Goal: Transaction & Acquisition: Purchase product/service

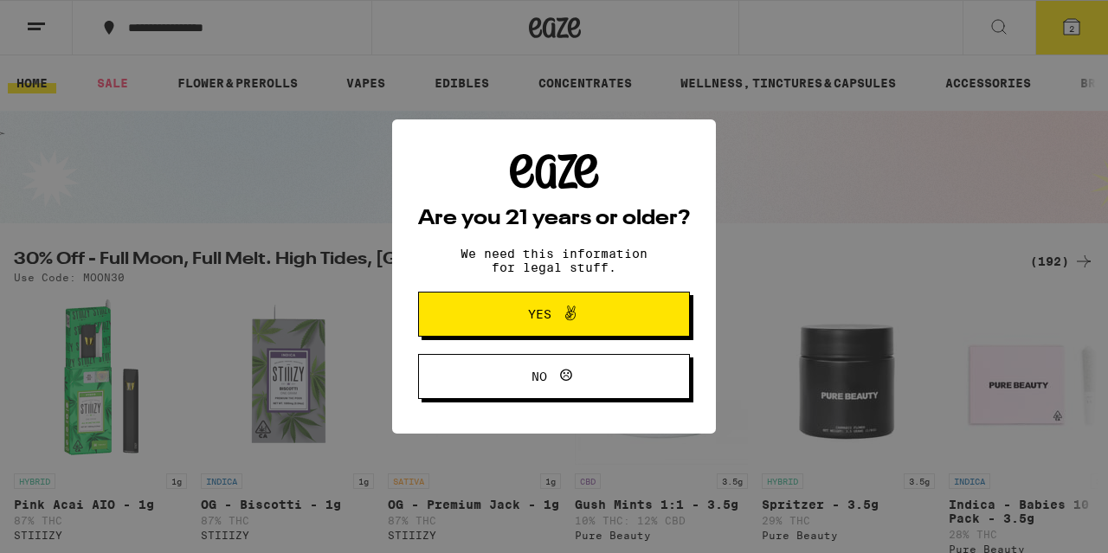
click at [533, 314] on span "Yes" at bounding box center [539, 314] width 23 height 12
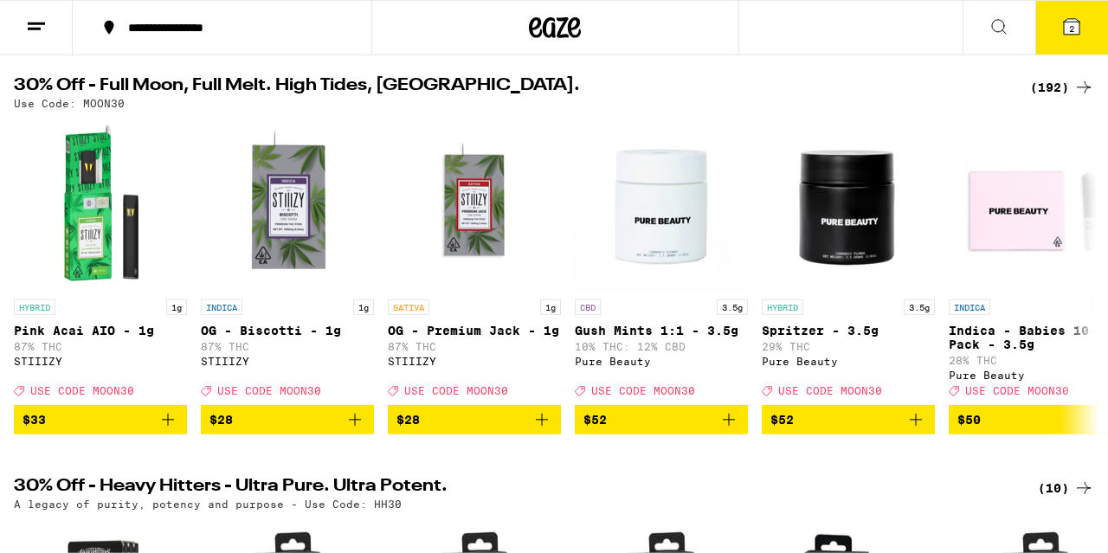
scroll to position [180, 0]
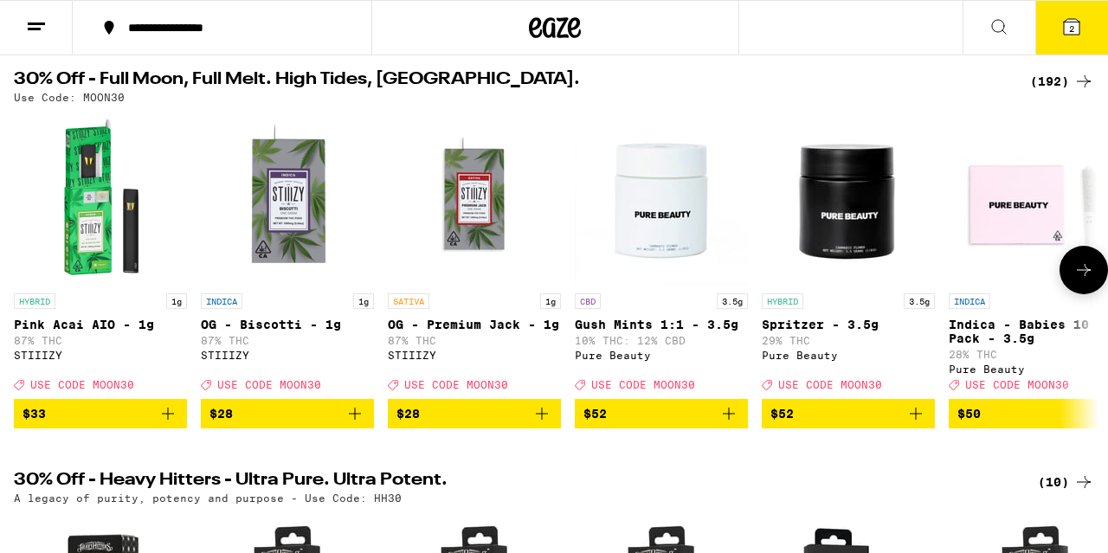
click at [1085, 279] on icon at bounding box center [1084, 270] width 21 height 21
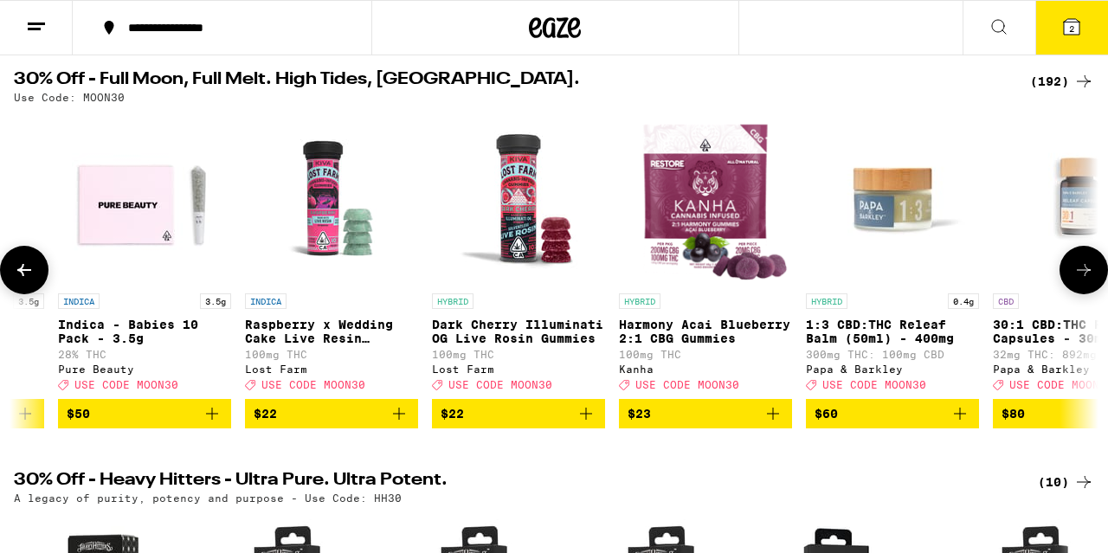
scroll to position [0, 892]
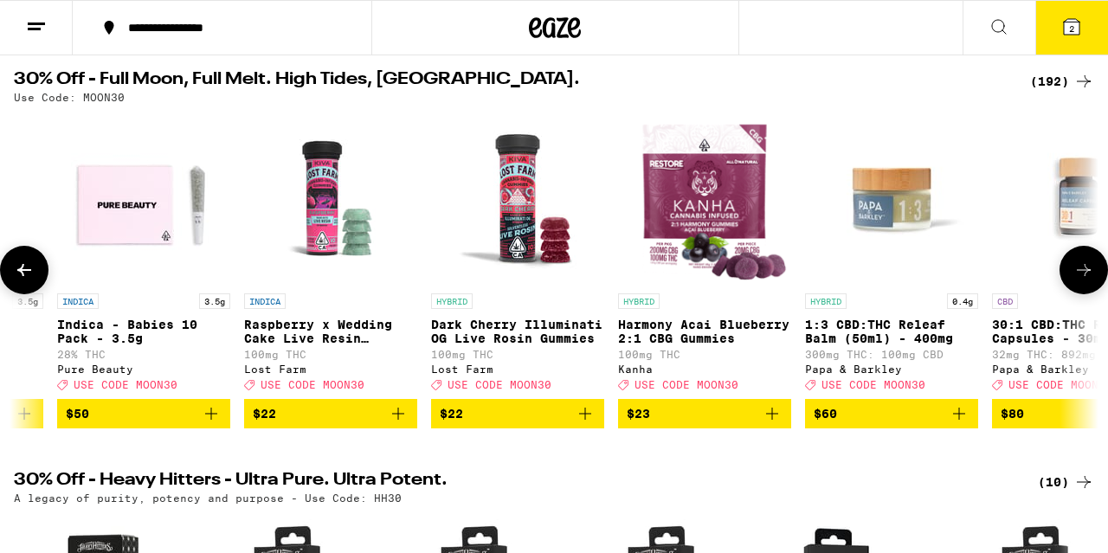
click at [1085, 279] on icon at bounding box center [1084, 270] width 21 height 21
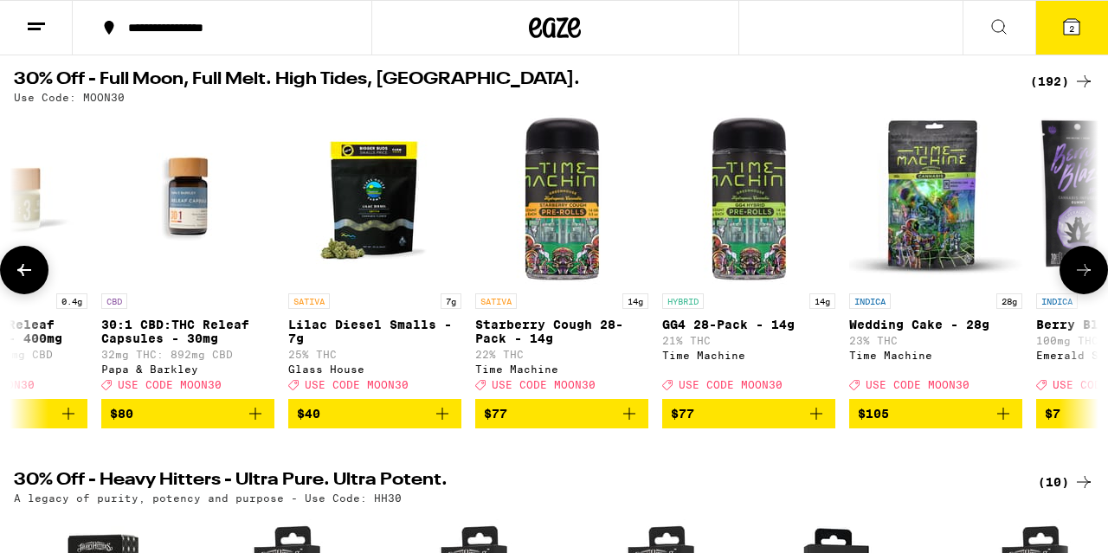
scroll to position [0, 1783]
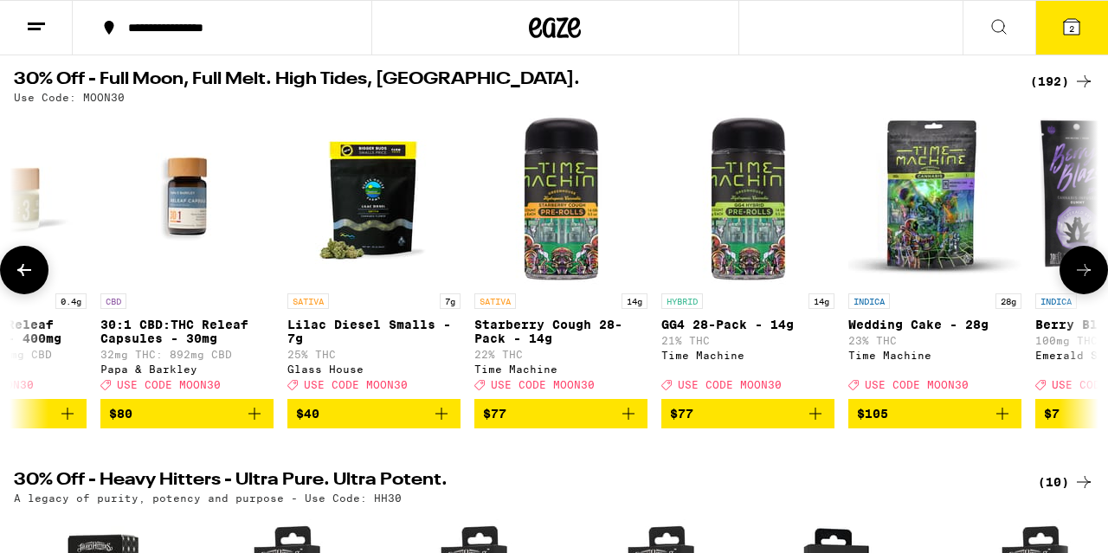
click at [539, 210] on img "Open page for Starberry Cough 28-Pack - 14g from Time Machine" at bounding box center [560, 198] width 173 height 173
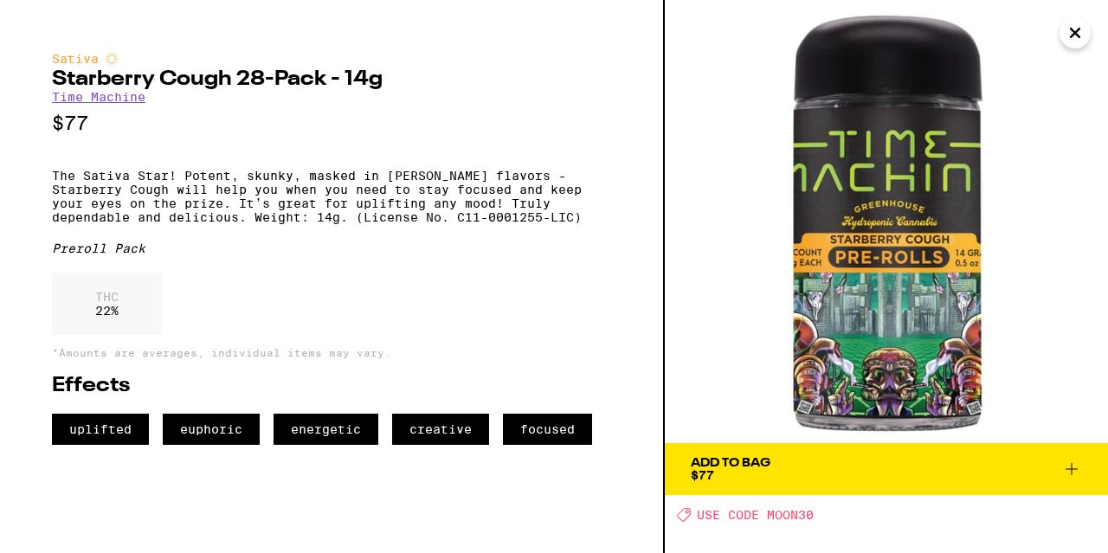
click at [1076, 38] on icon "Close" at bounding box center [1075, 33] width 21 height 26
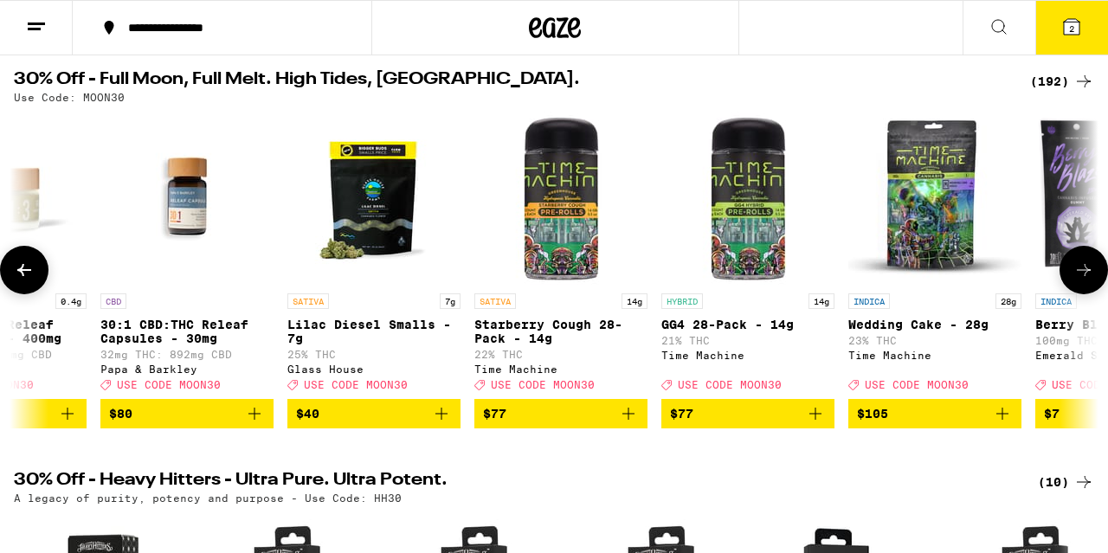
click at [1084, 281] on icon at bounding box center [1084, 270] width 21 height 21
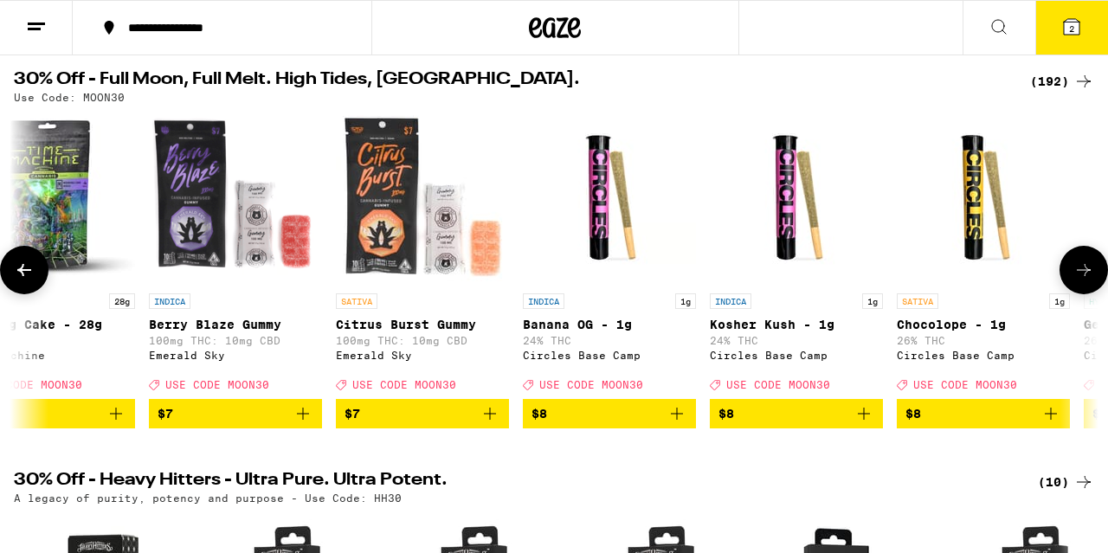
scroll to position [0, 2675]
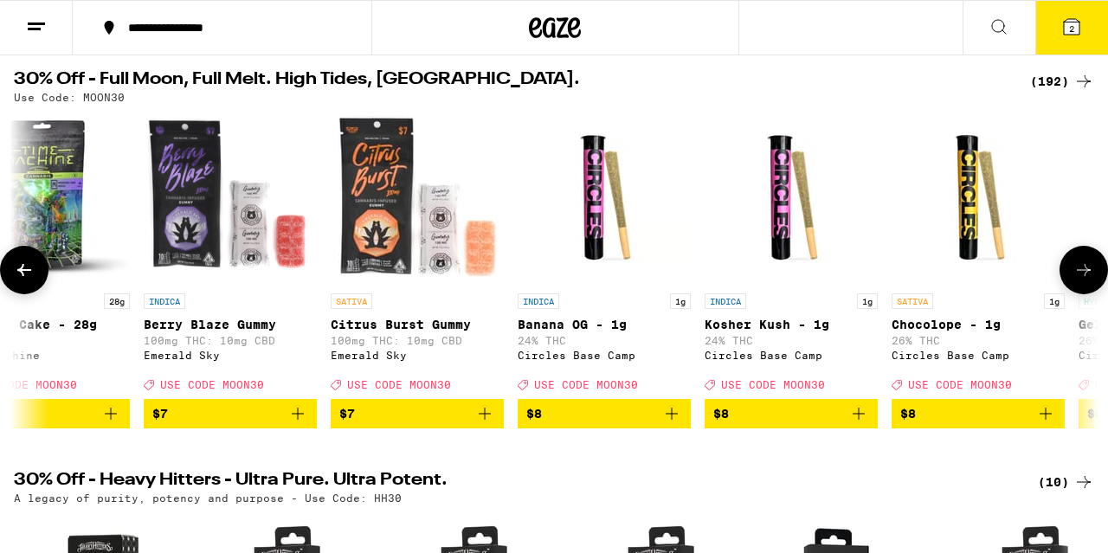
click at [1084, 281] on icon at bounding box center [1084, 270] width 21 height 21
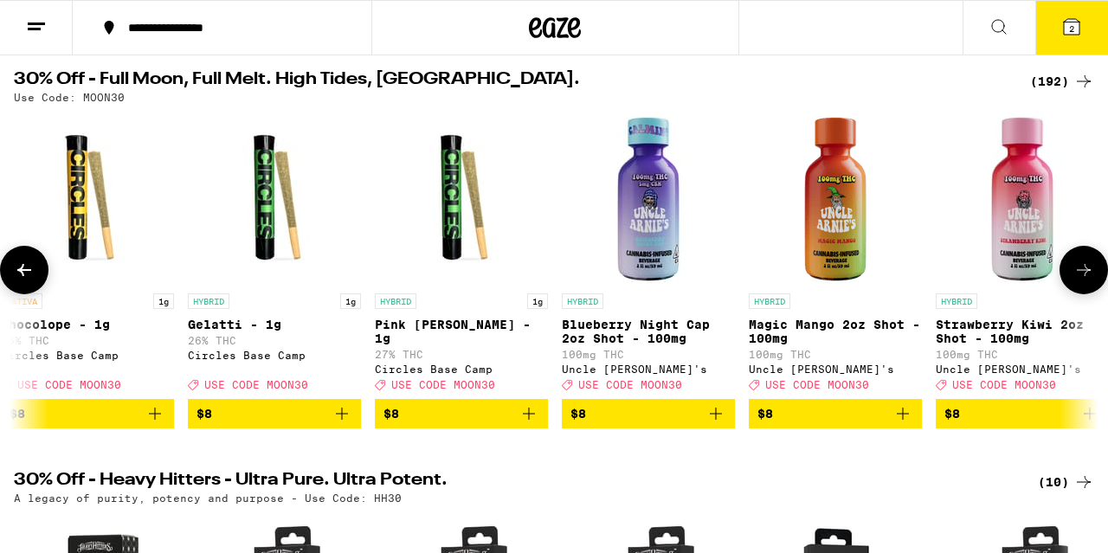
scroll to position [0, 3567]
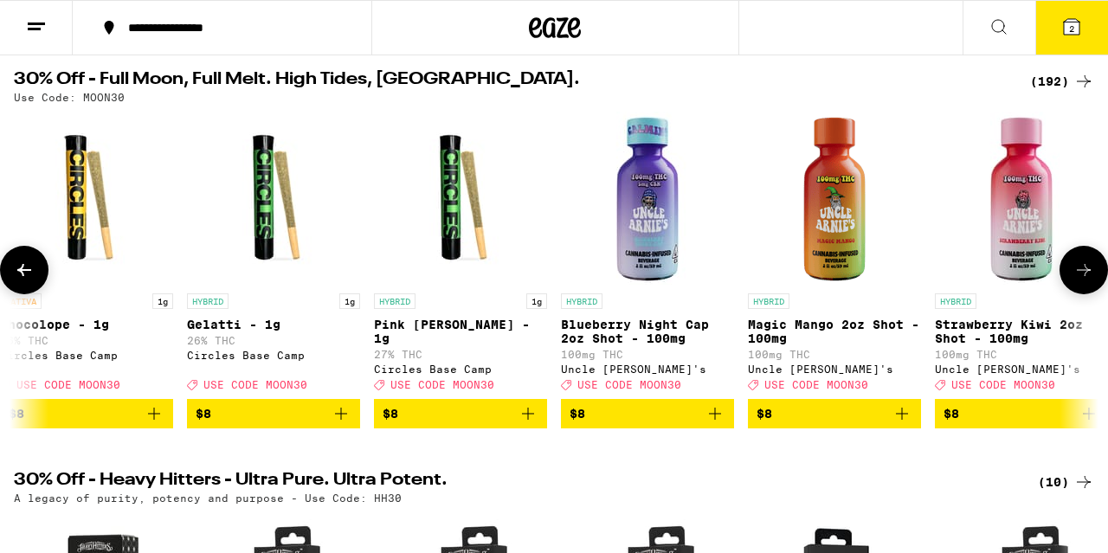
click at [1084, 281] on icon at bounding box center [1084, 270] width 21 height 21
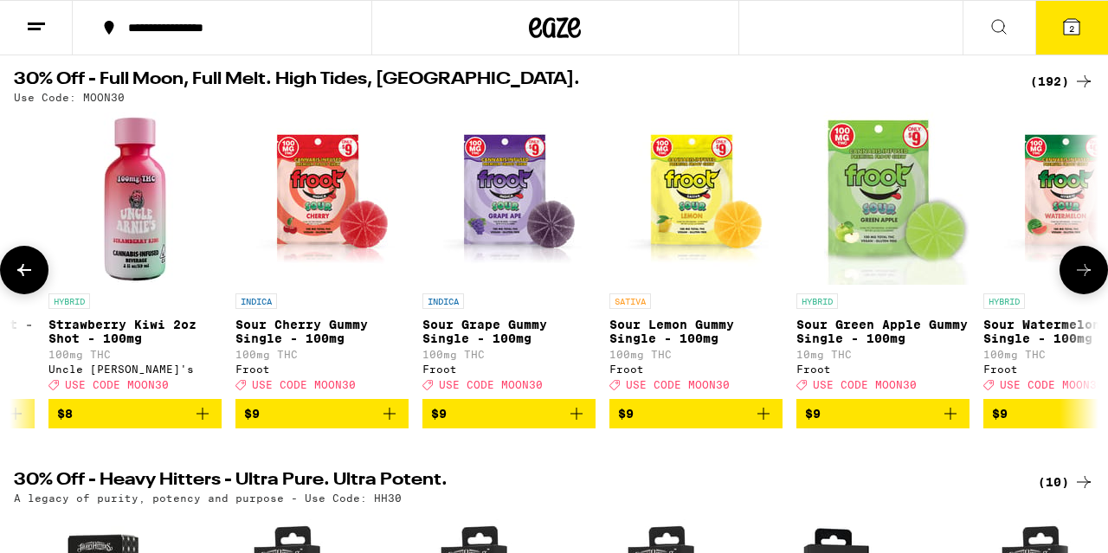
scroll to position [0, 4459]
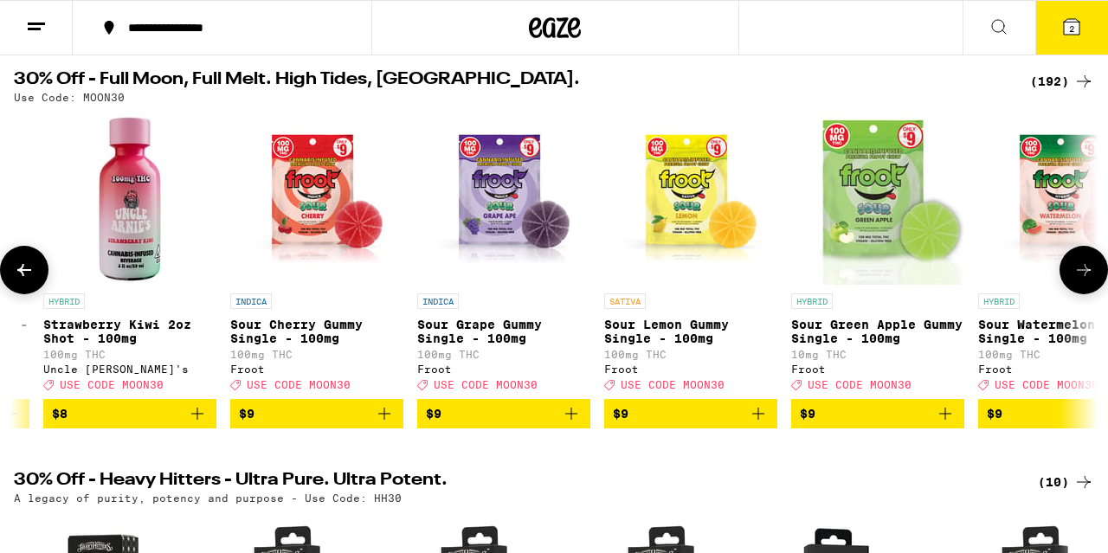
click at [1084, 281] on icon at bounding box center [1084, 270] width 21 height 21
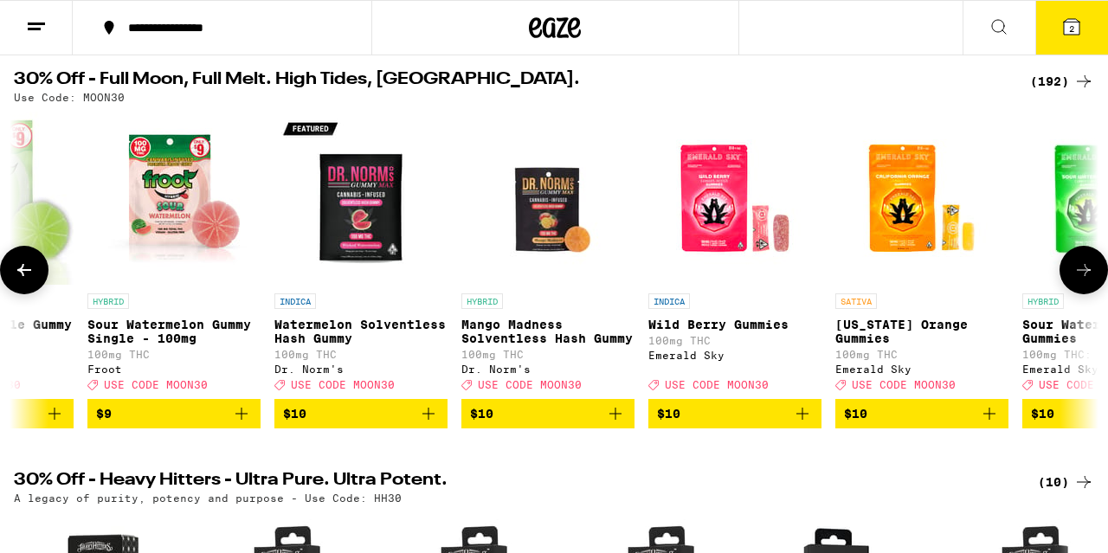
scroll to position [0, 5350]
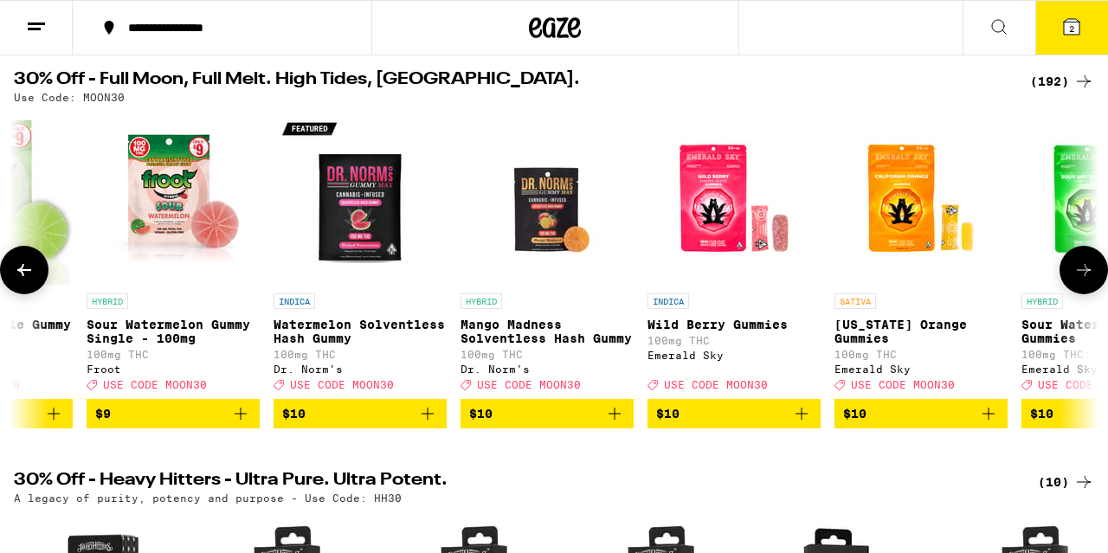
click at [1084, 281] on icon at bounding box center [1084, 270] width 21 height 21
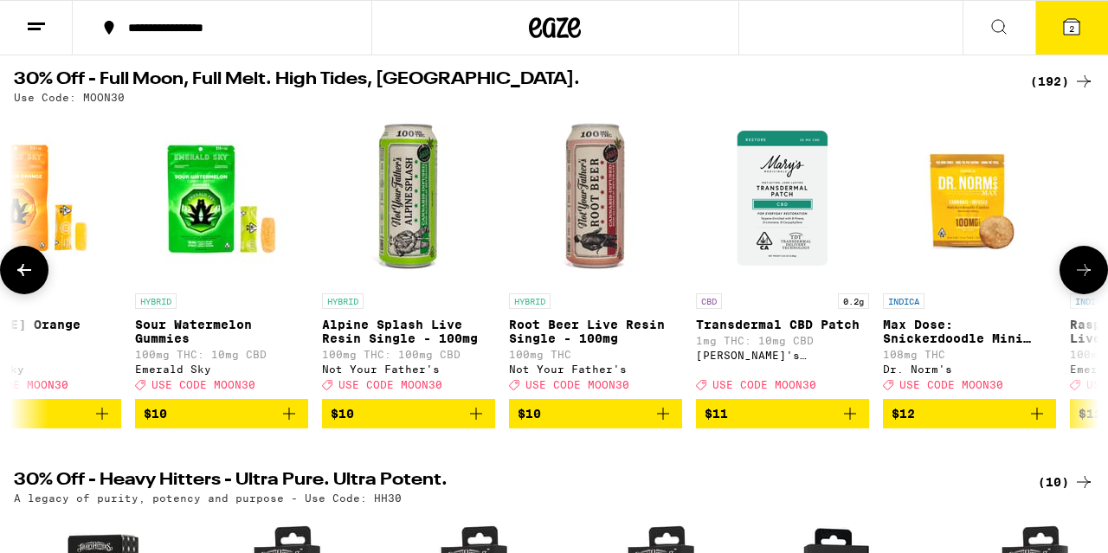
scroll to position [0, 6242]
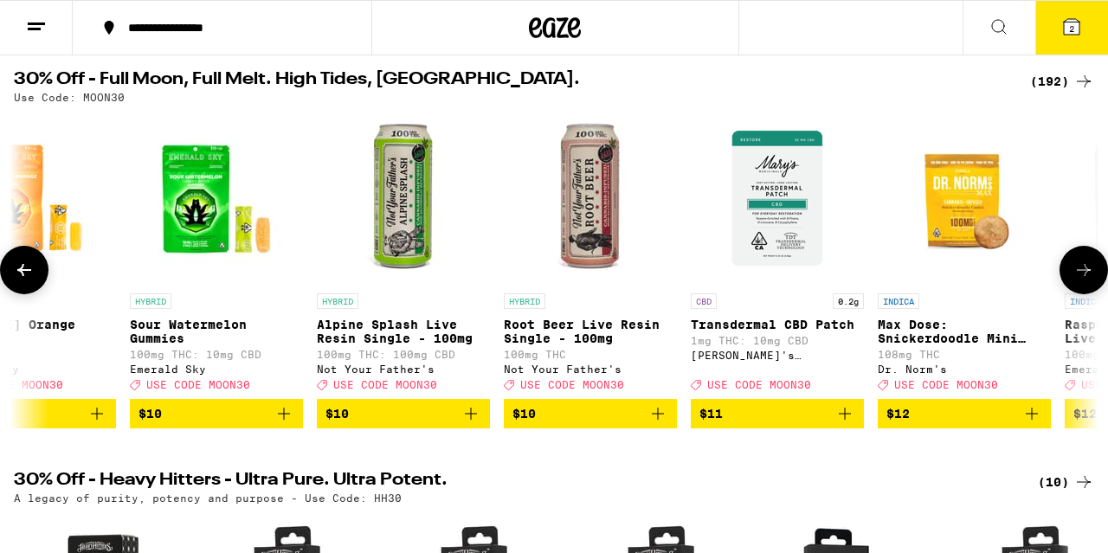
click at [1084, 281] on icon at bounding box center [1084, 270] width 21 height 21
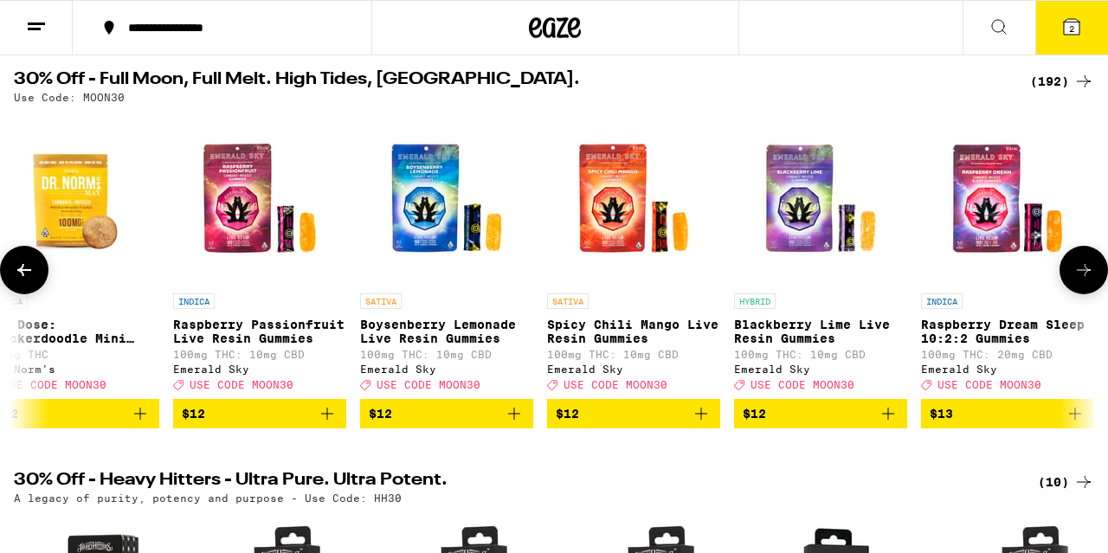
click at [1084, 281] on icon at bounding box center [1084, 270] width 21 height 21
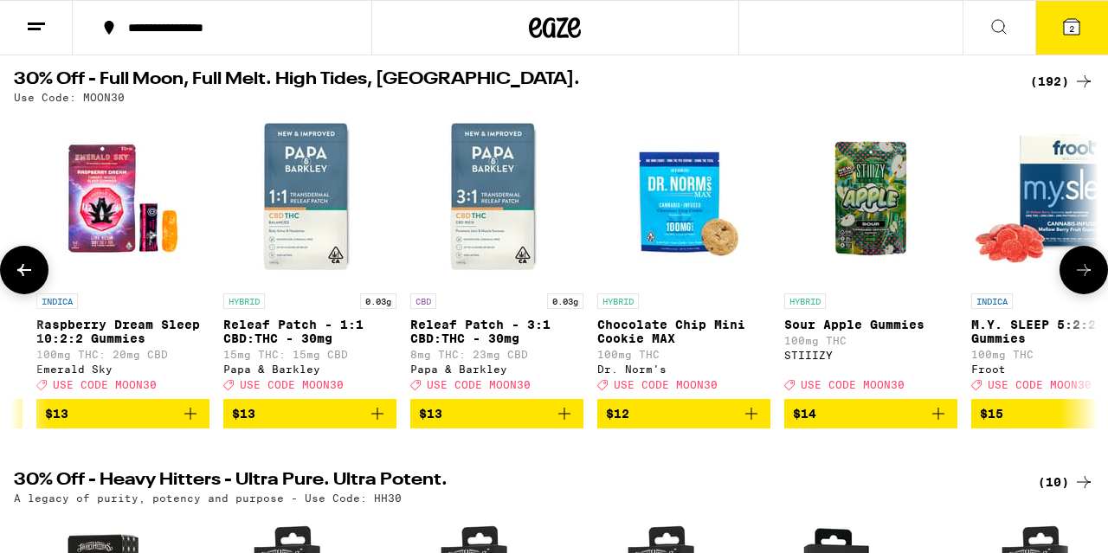
scroll to position [0, 8026]
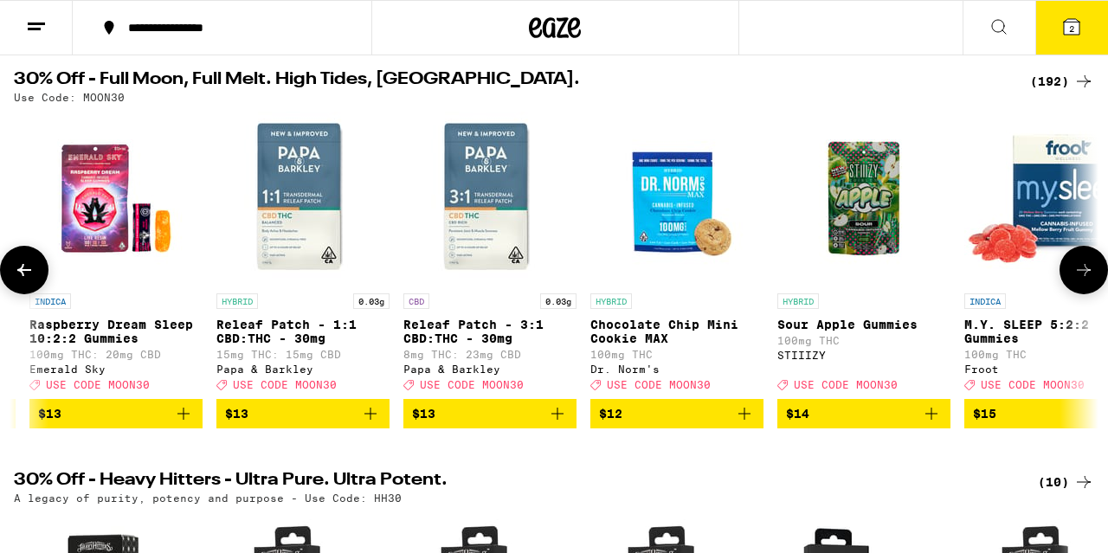
click at [1084, 281] on icon at bounding box center [1084, 270] width 21 height 21
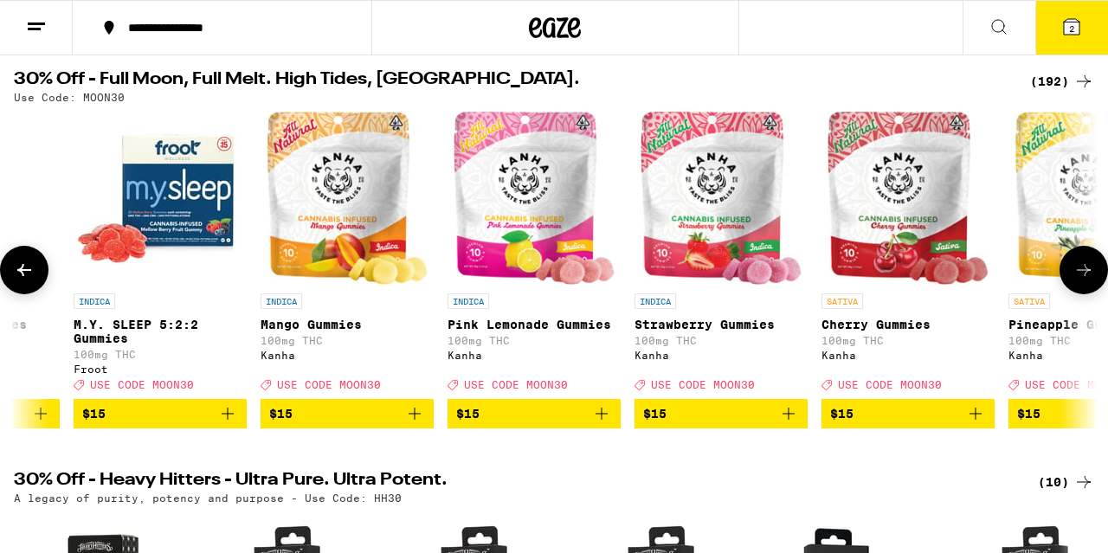
scroll to position [0, 8917]
click at [1084, 281] on icon at bounding box center [1084, 270] width 21 height 21
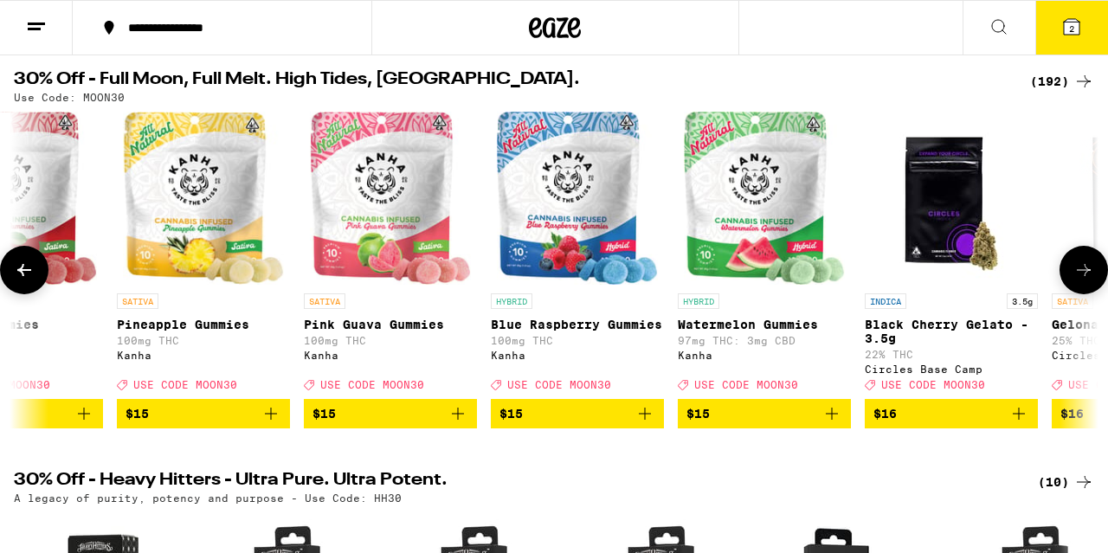
scroll to position [0, 9809]
click at [1084, 281] on icon at bounding box center [1084, 270] width 21 height 21
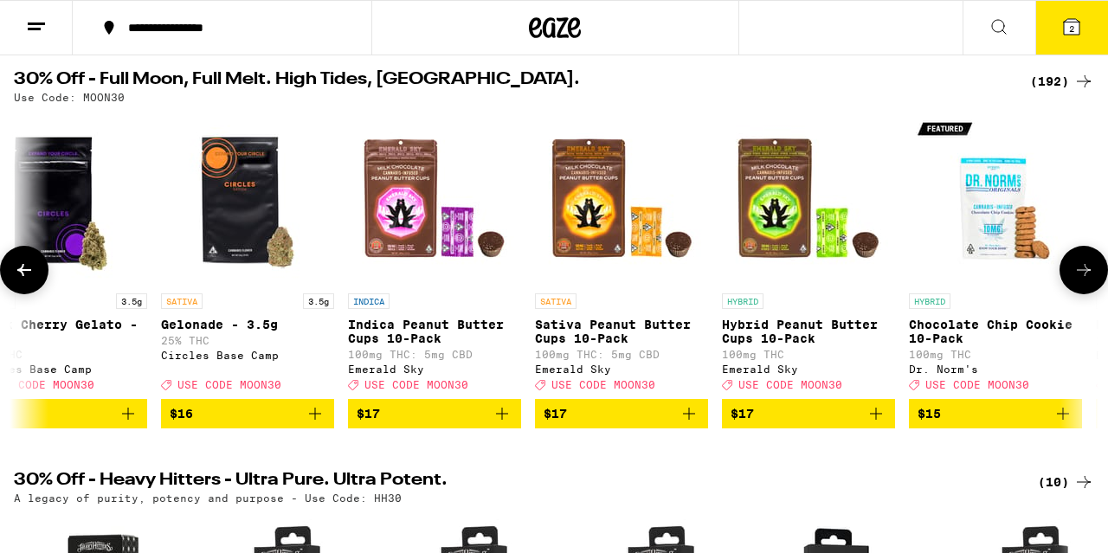
scroll to position [0, 10701]
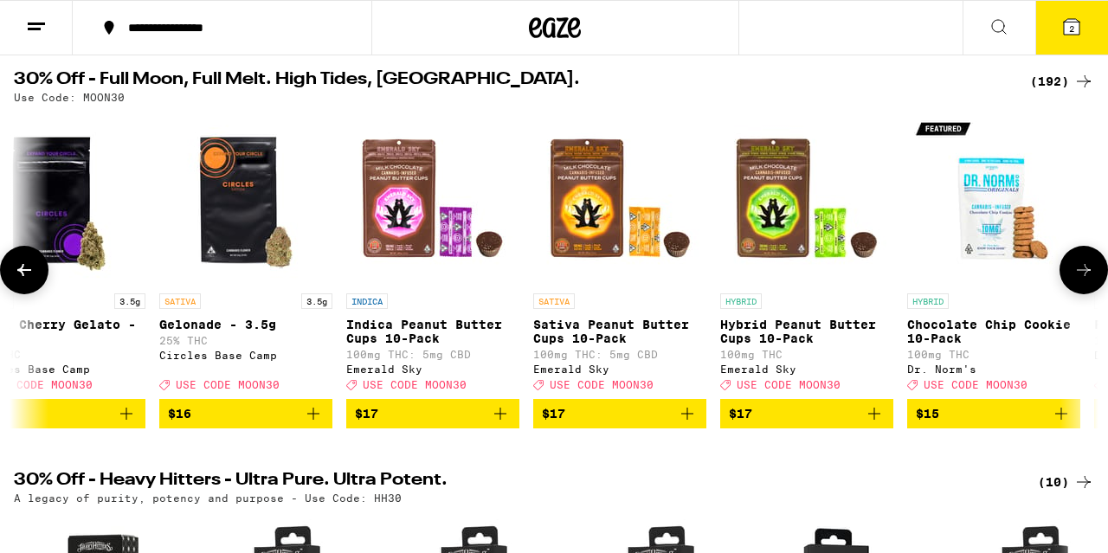
click at [1084, 281] on icon at bounding box center [1084, 270] width 21 height 21
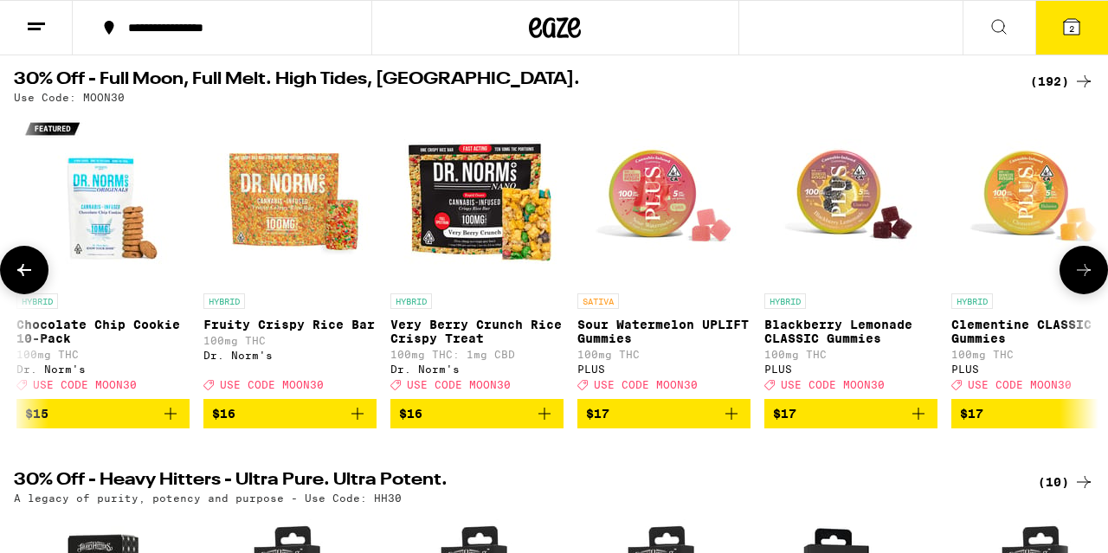
scroll to position [0, 11593]
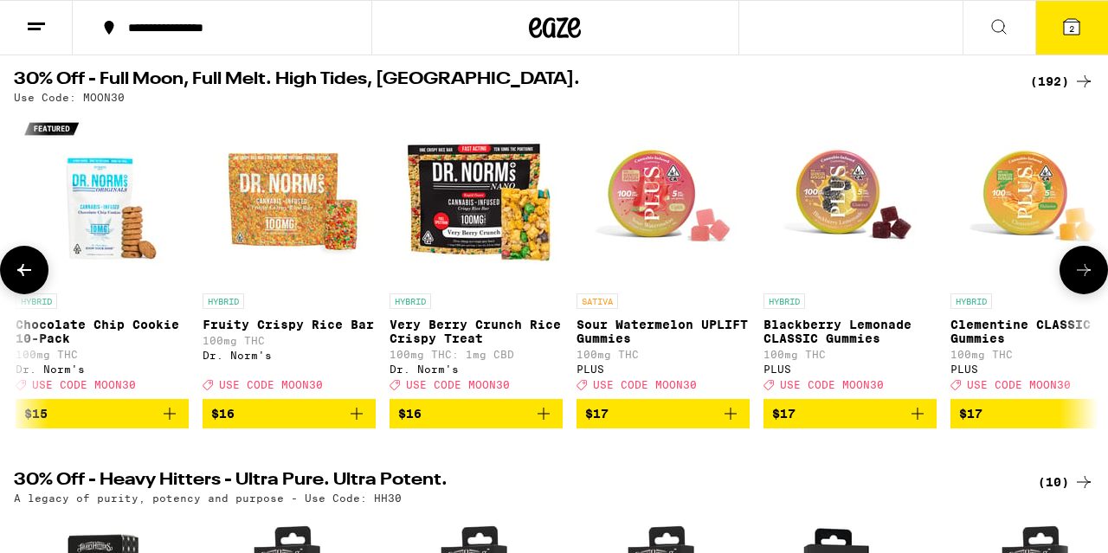
click at [1084, 281] on icon at bounding box center [1084, 270] width 21 height 21
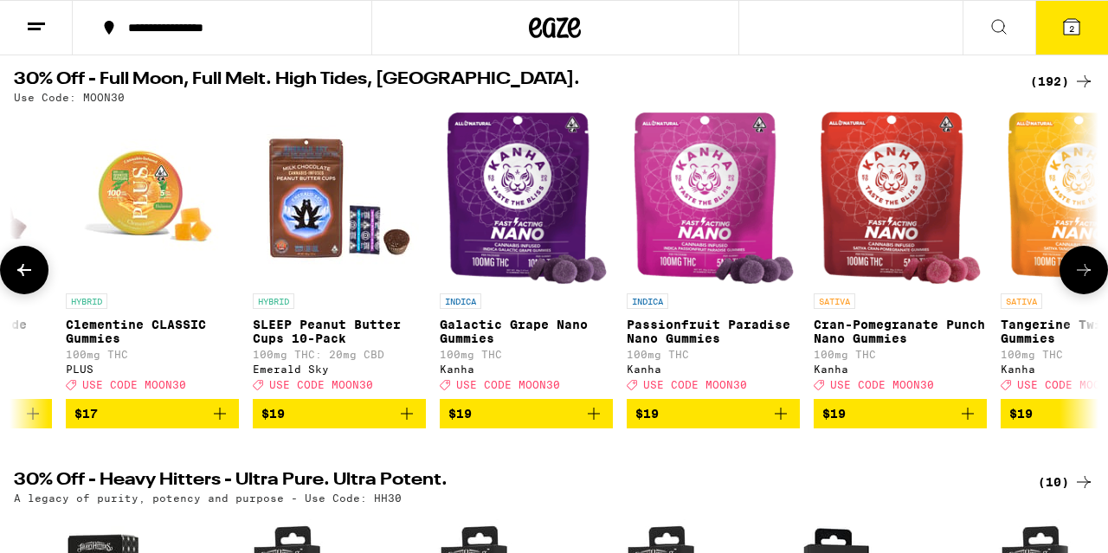
scroll to position [0, 12484]
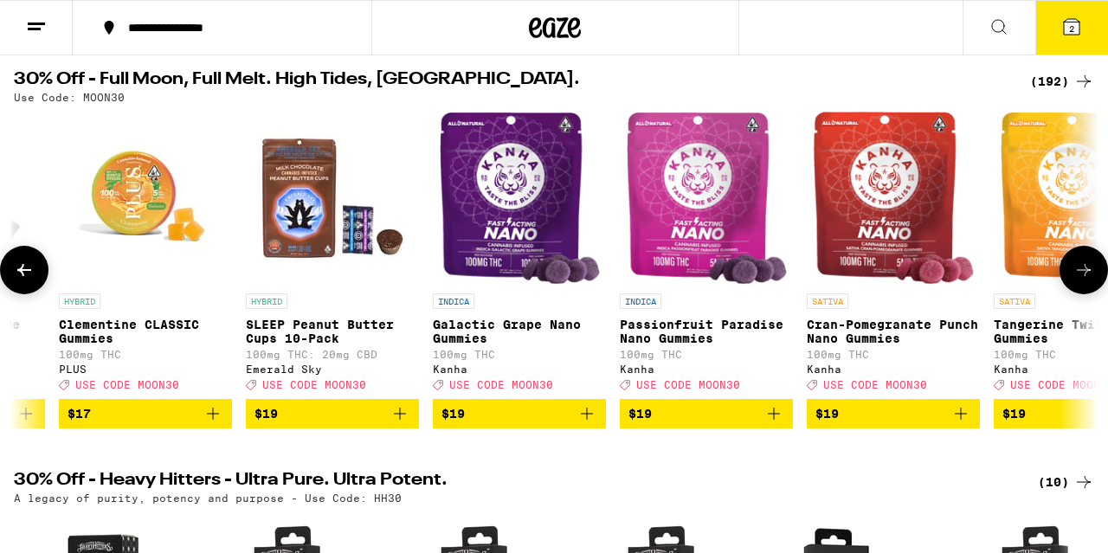
click at [1084, 281] on icon at bounding box center [1084, 270] width 21 height 21
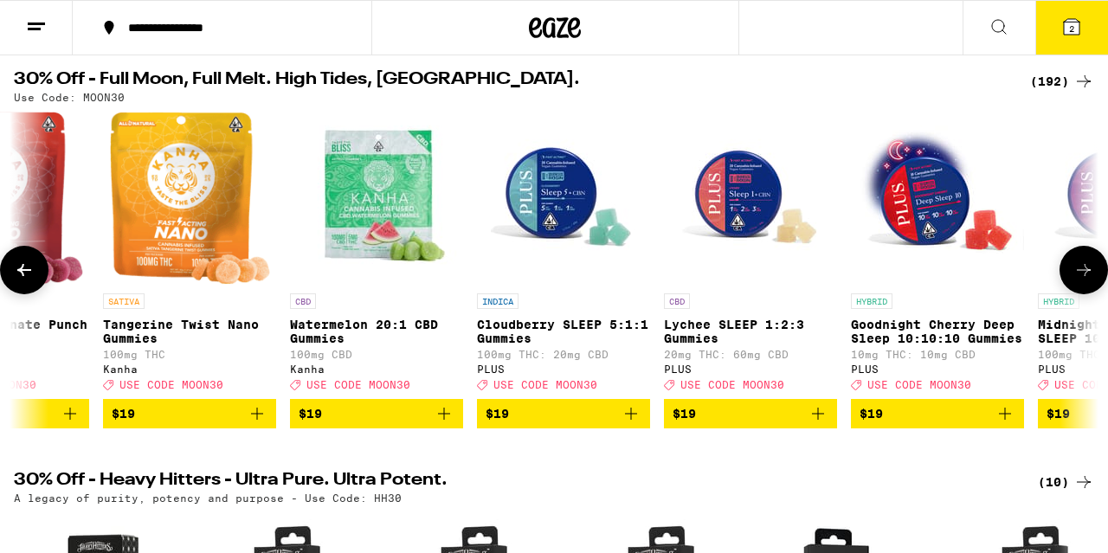
scroll to position [0, 13376]
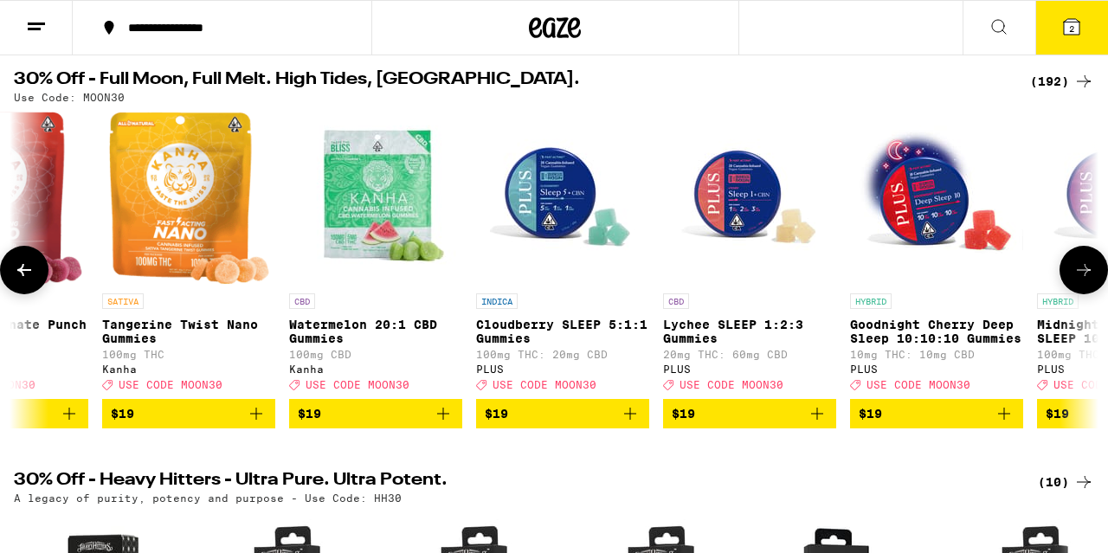
click at [1084, 281] on icon at bounding box center [1084, 270] width 21 height 21
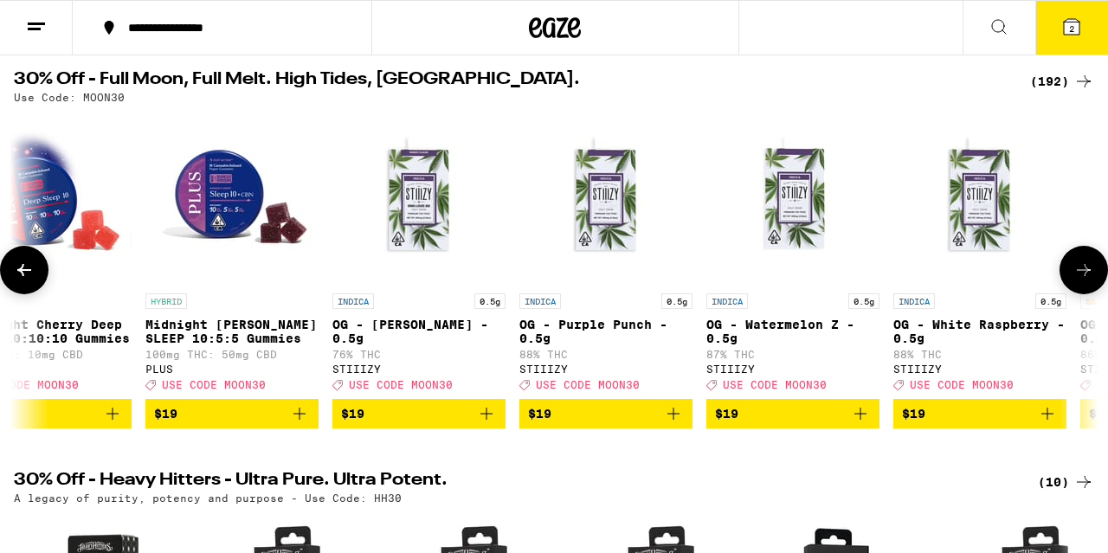
click at [1084, 281] on icon at bounding box center [1084, 270] width 21 height 21
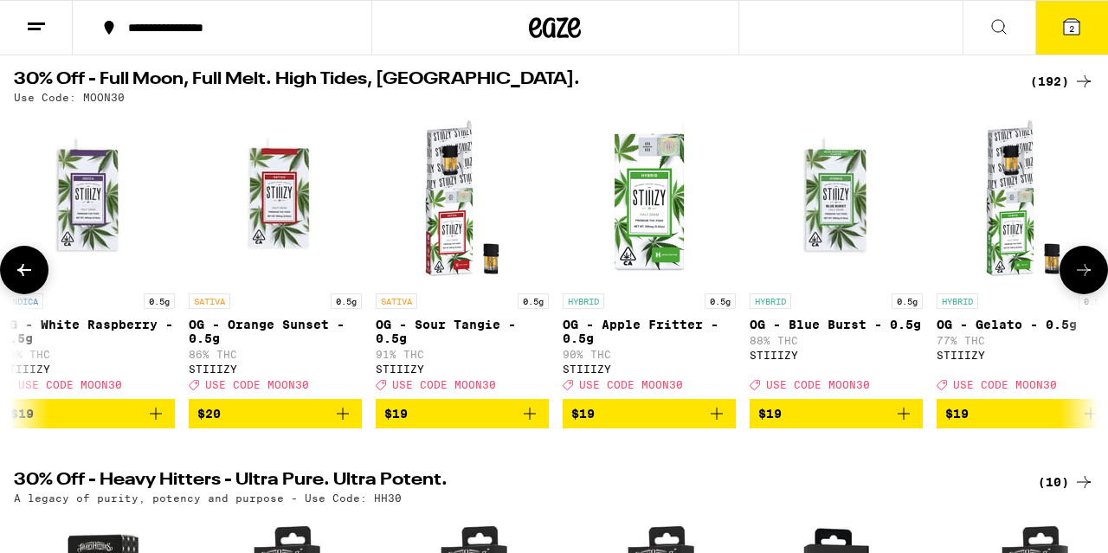
click at [1084, 281] on icon at bounding box center [1084, 270] width 21 height 21
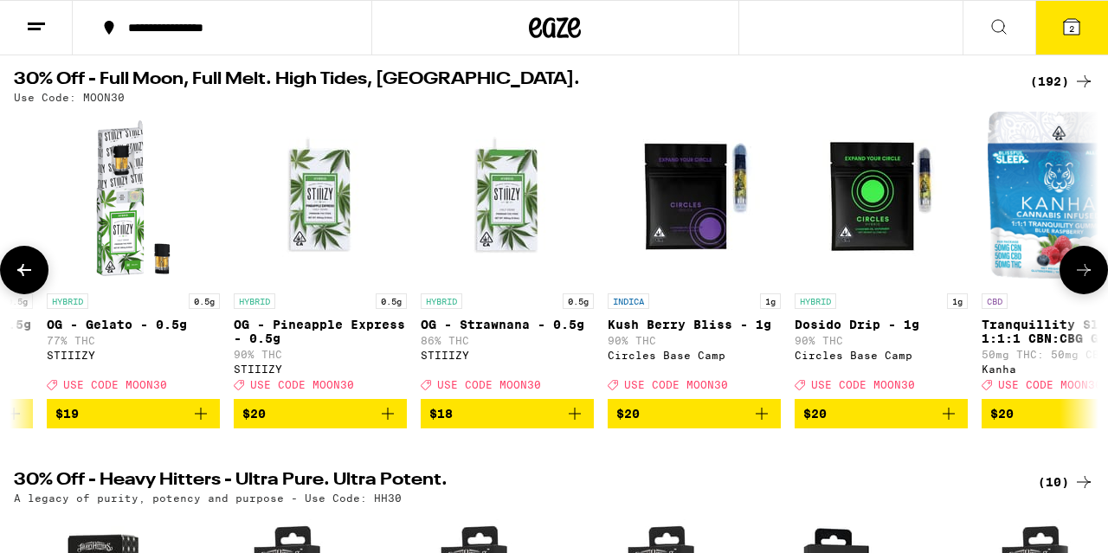
scroll to position [0, 16051]
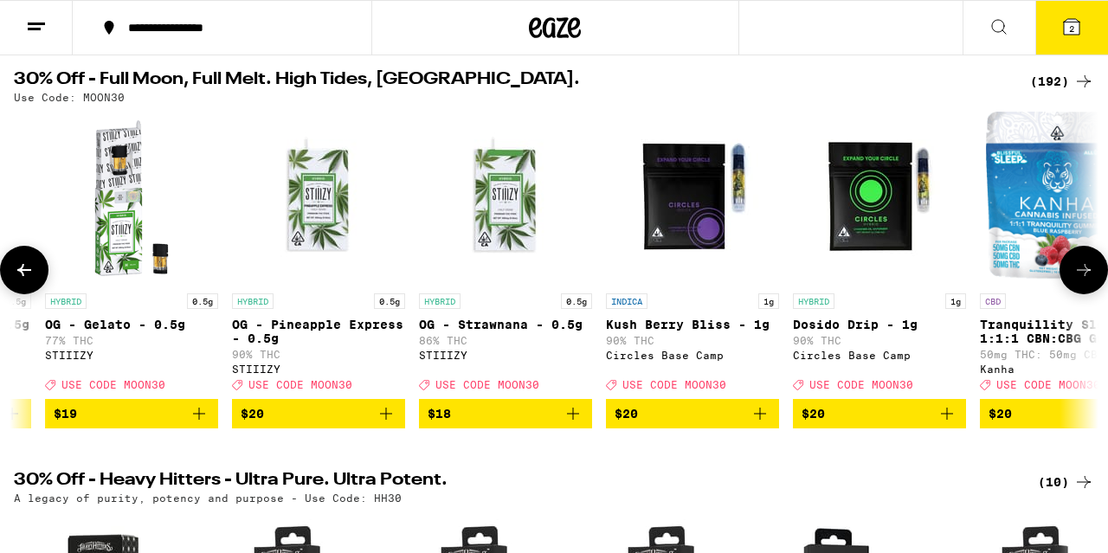
click at [1084, 281] on icon at bounding box center [1084, 270] width 21 height 21
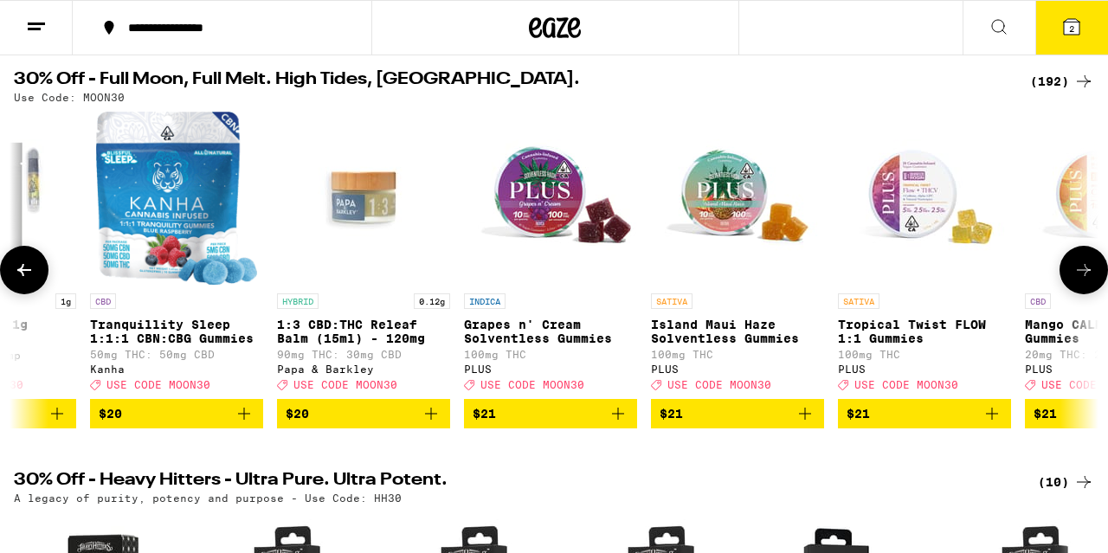
scroll to position [0, 16943]
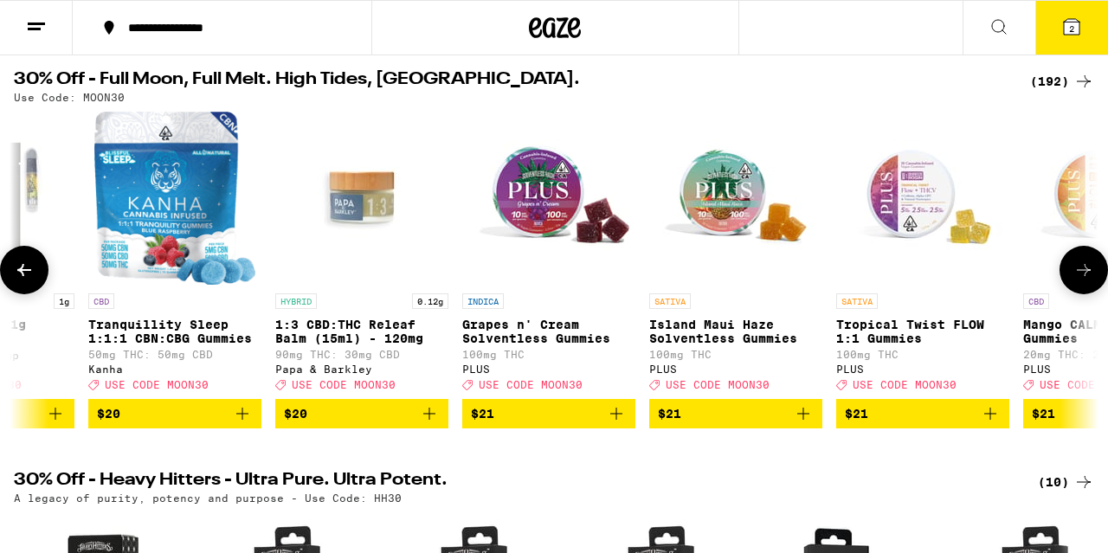
click at [1084, 281] on icon at bounding box center [1084, 270] width 21 height 21
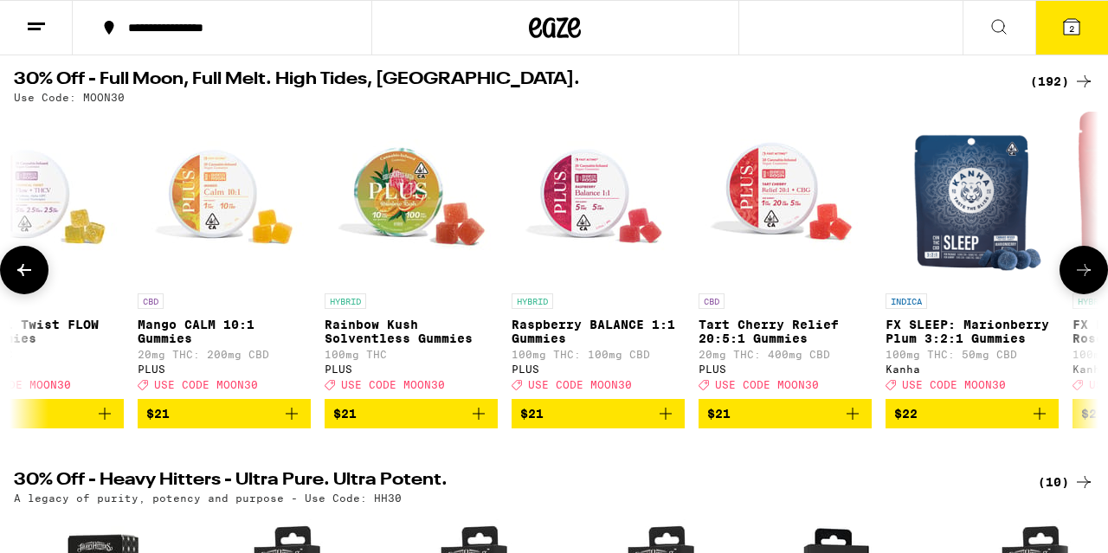
scroll to position [0, 17835]
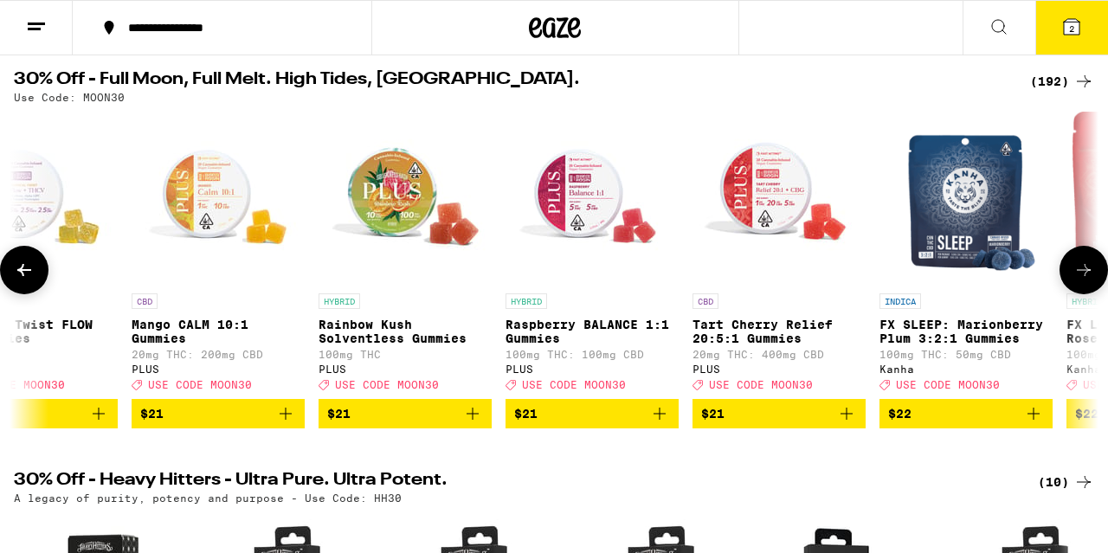
click at [1084, 281] on icon at bounding box center [1084, 270] width 21 height 21
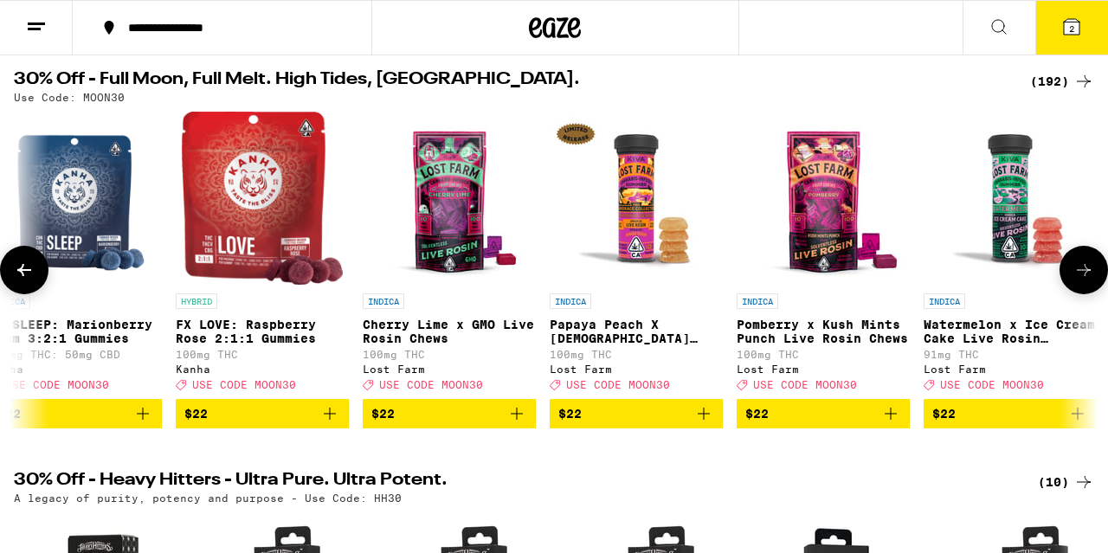
scroll to position [0, 18726]
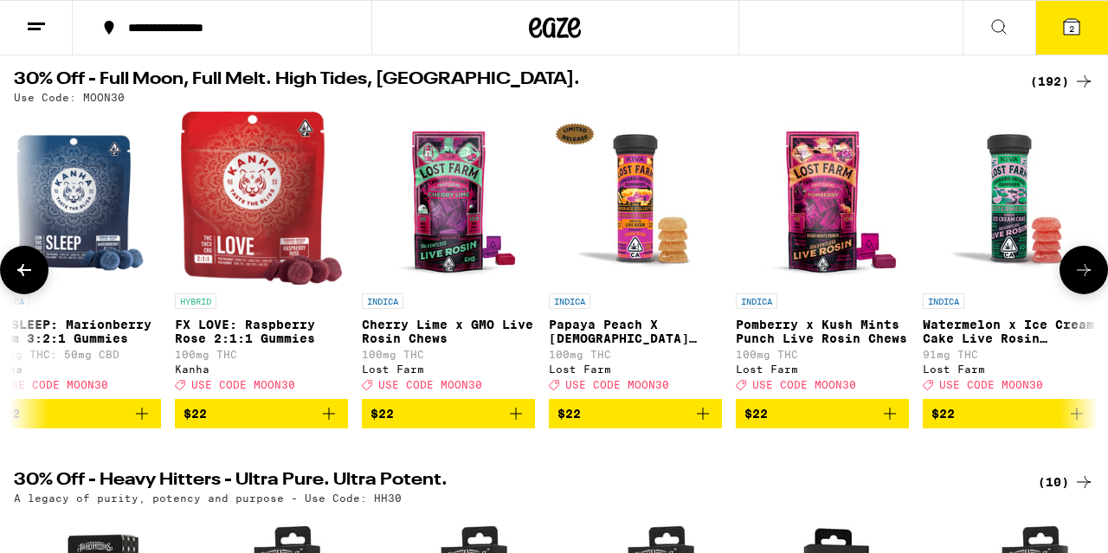
click at [1084, 281] on icon at bounding box center [1084, 270] width 21 height 21
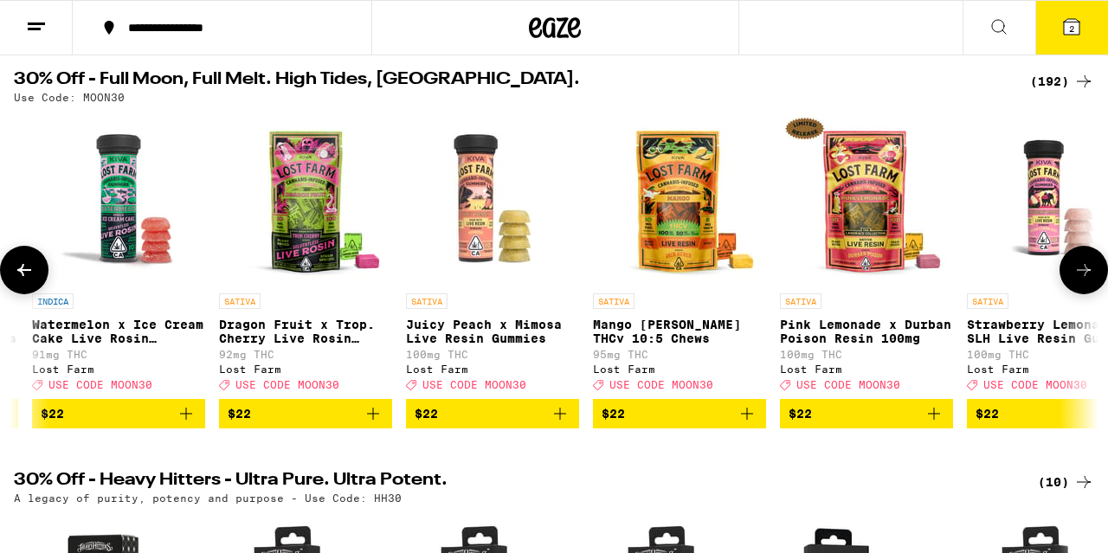
scroll to position [0, 19618]
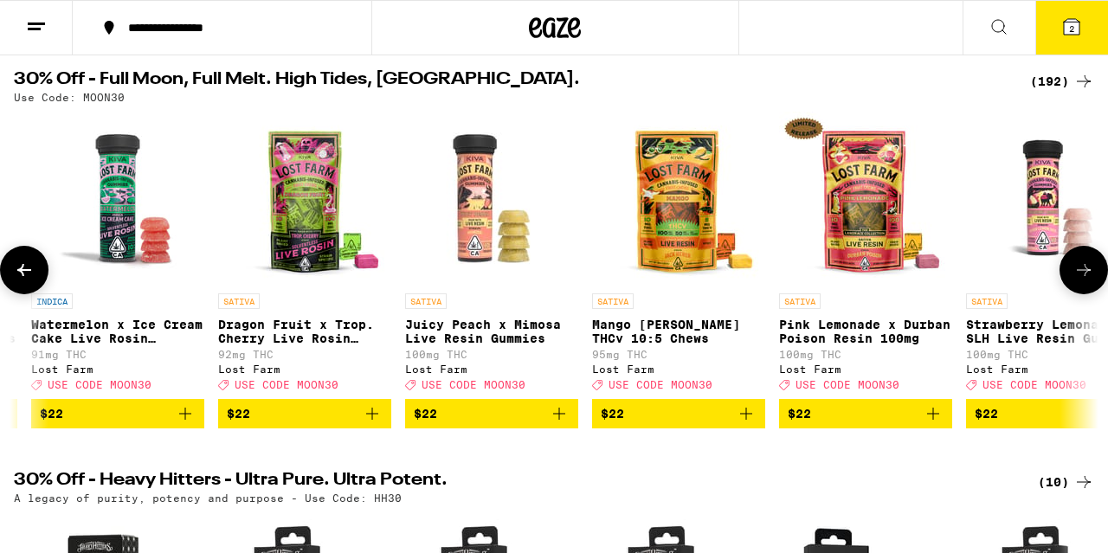
click at [1084, 281] on icon at bounding box center [1084, 270] width 21 height 21
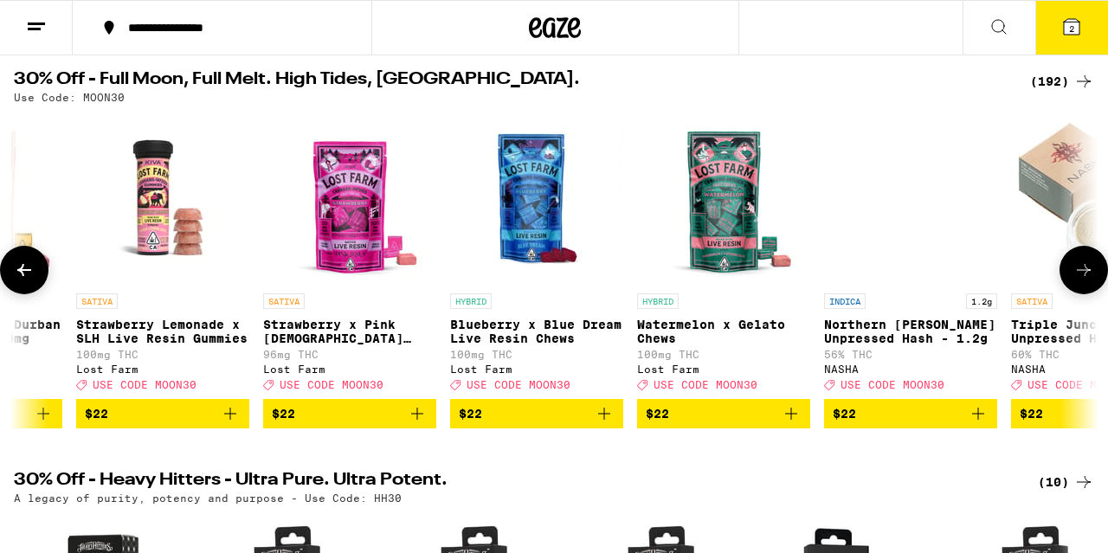
scroll to position [0, 20510]
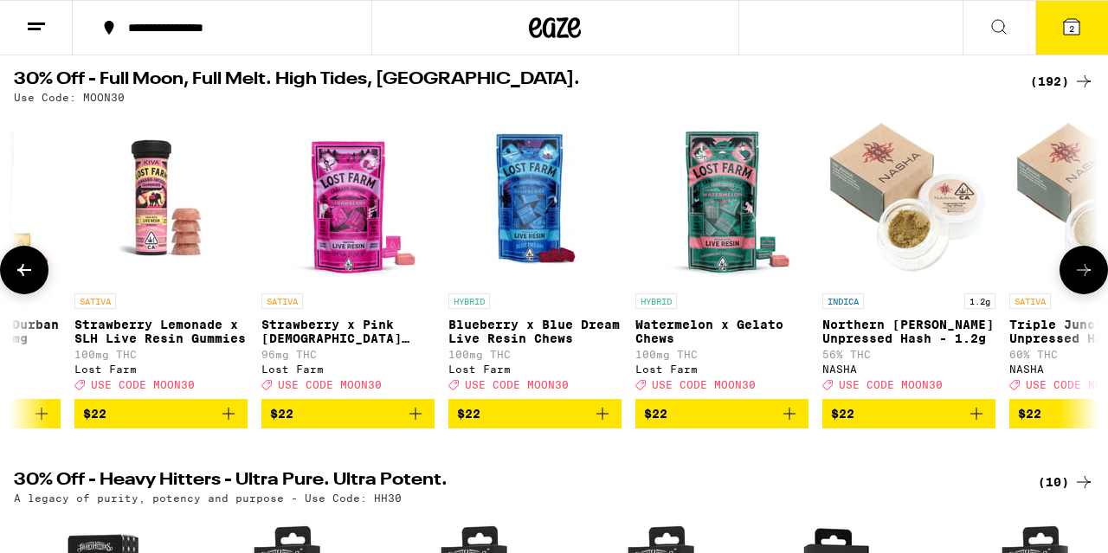
click at [1084, 281] on icon at bounding box center [1084, 270] width 21 height 21
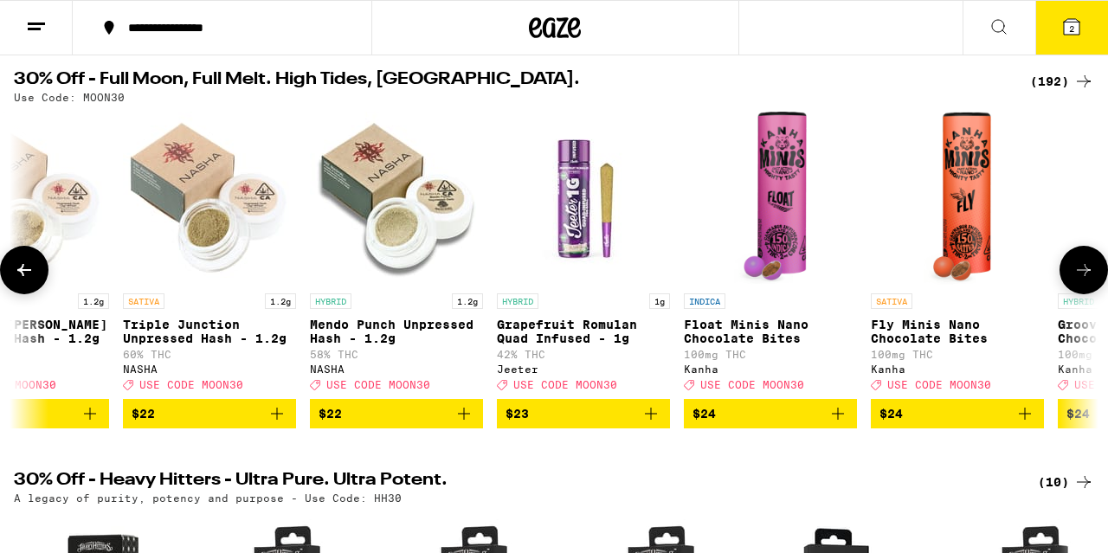
scroll to position [0, 21402]
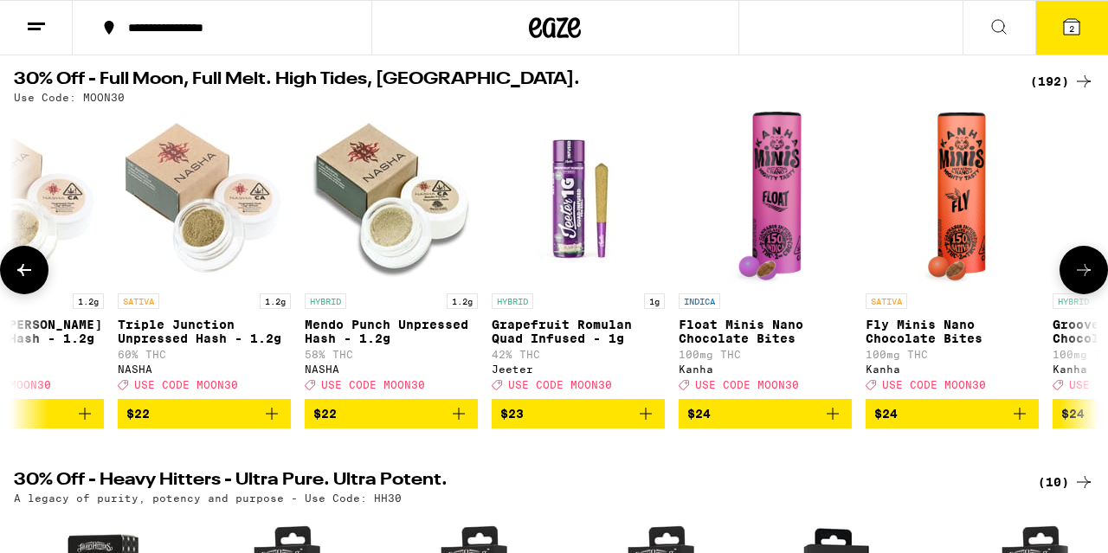
click at [1084, 281] on icon at bounding box center [1084, 270] width 21 height 21
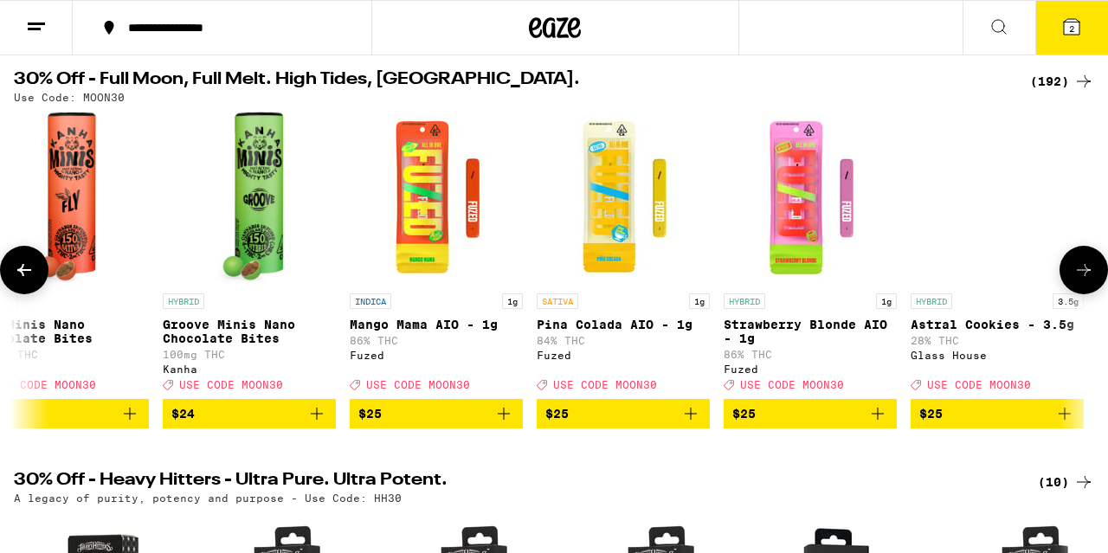
scroll to position [0, 22293]
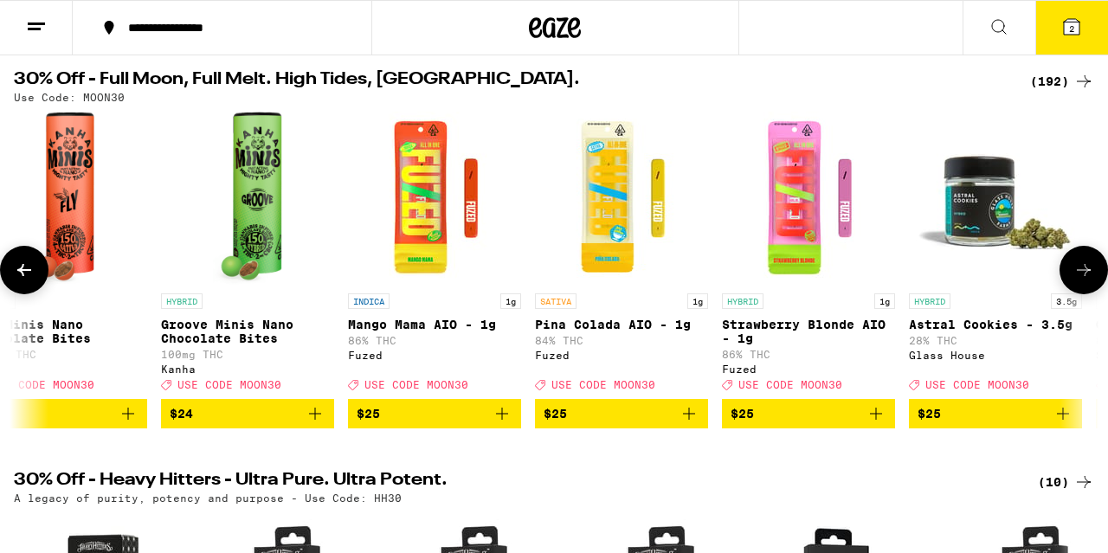
click at [1081, 280] on icon at bounding box center [1084, 270] width 21 height 21
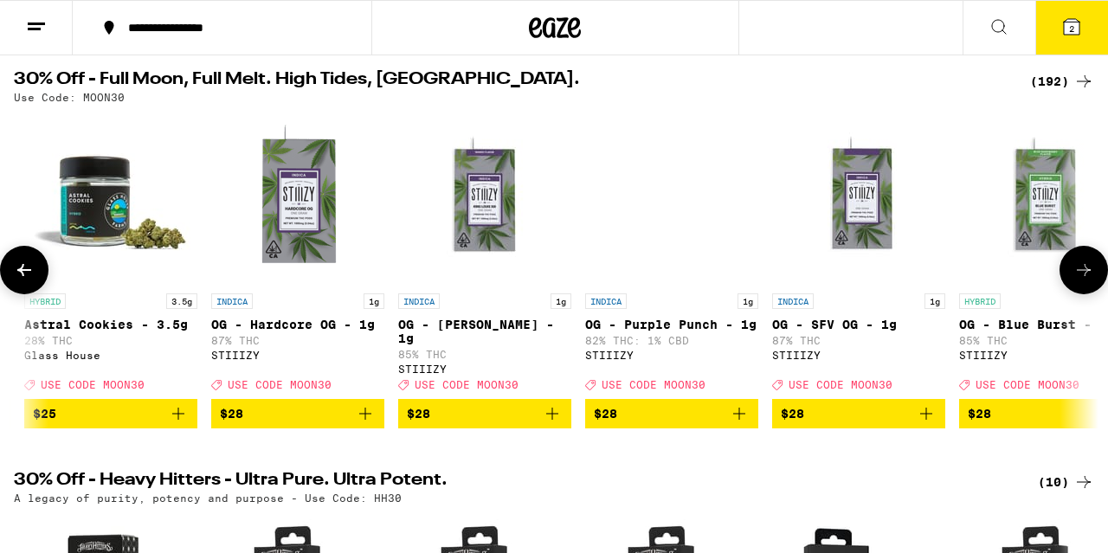
scroll to position [0, 23185]
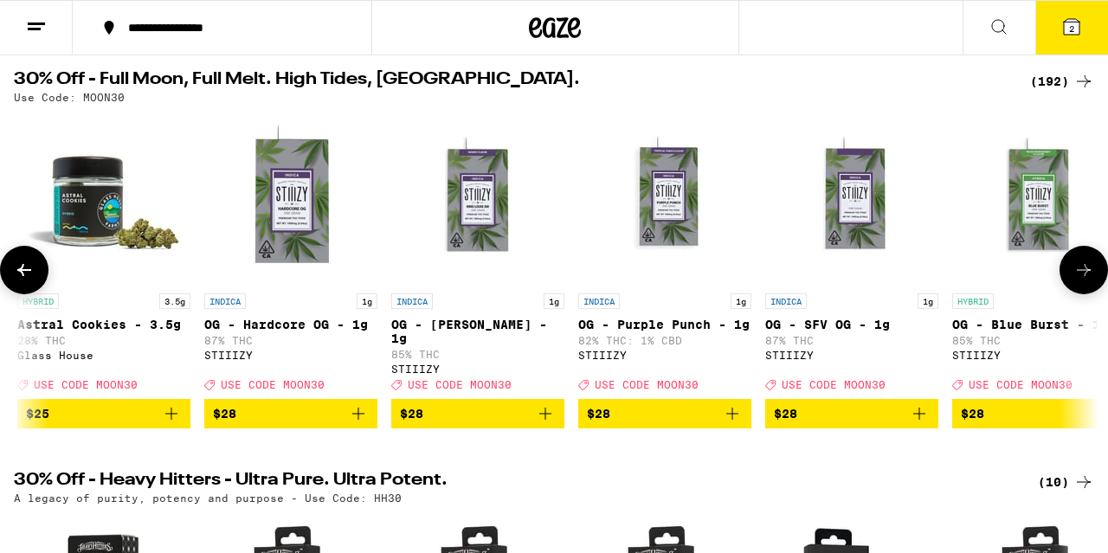
click at [1081, 280] on icon at bounding box center [1084, 270] width 21 height 21
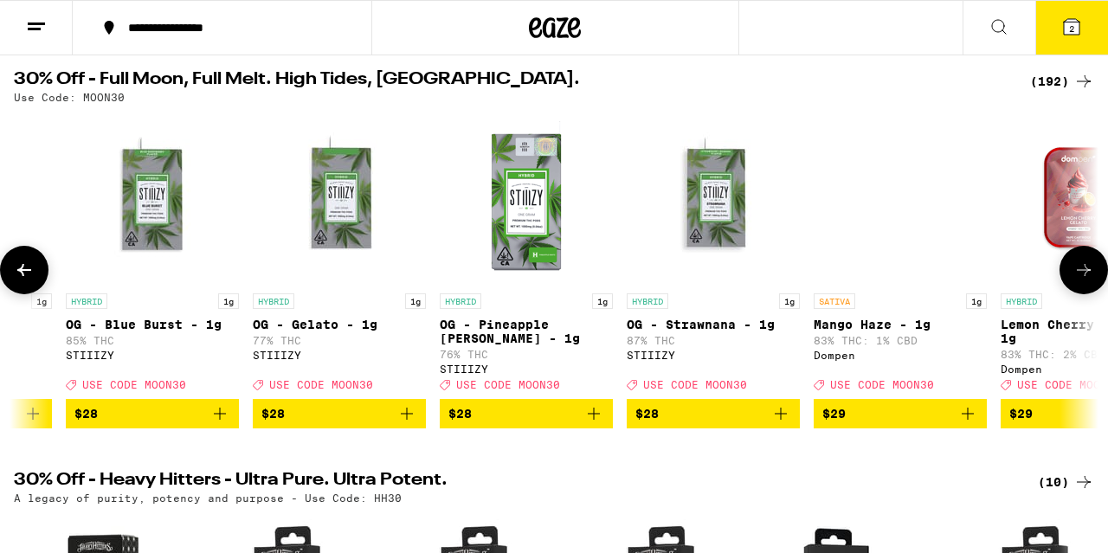
scroll to position [0, 24077]
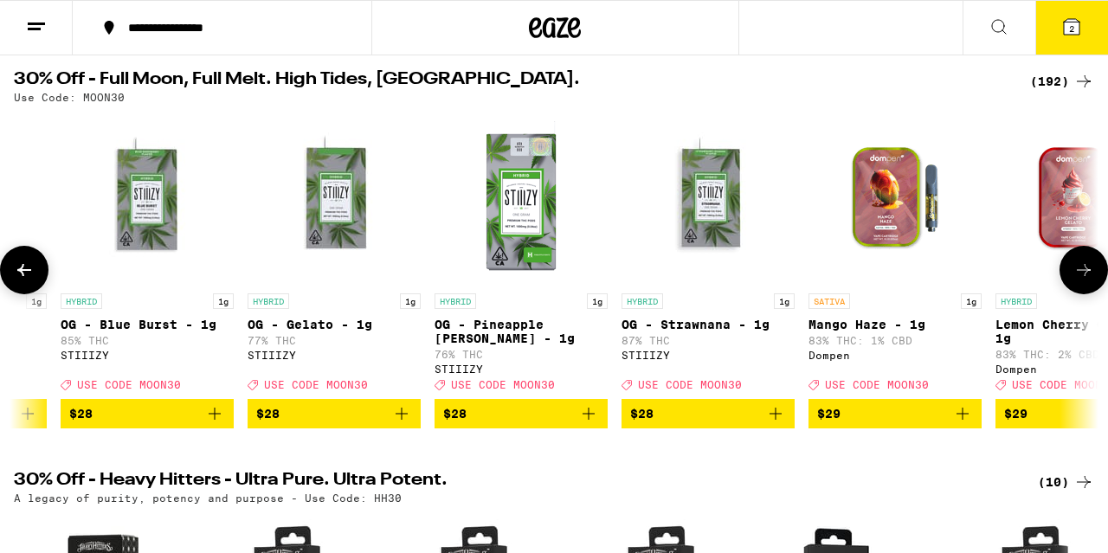
click at [1081, 280] on icon at bounding box center [1084, 270] width 21 height 21
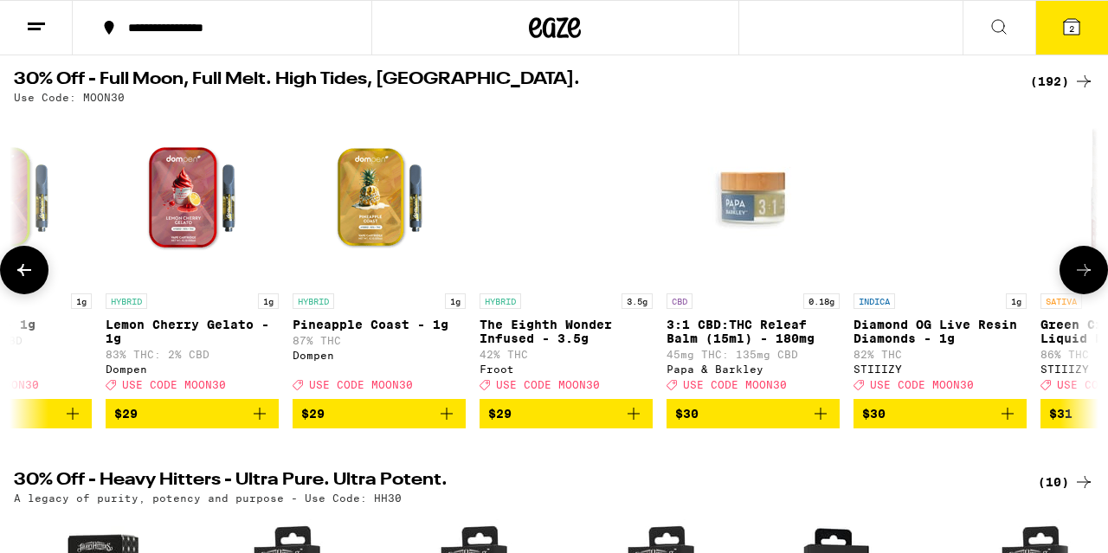
scroll to position [0, 24969]
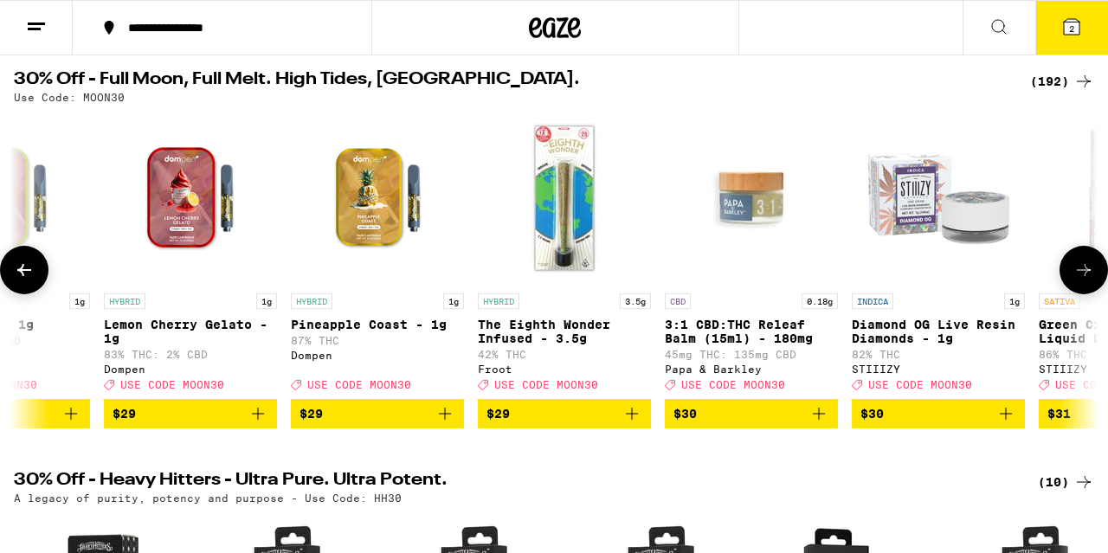
click at [1081, 280] on icon at bounding box center [1084, 270] width 21 height 21
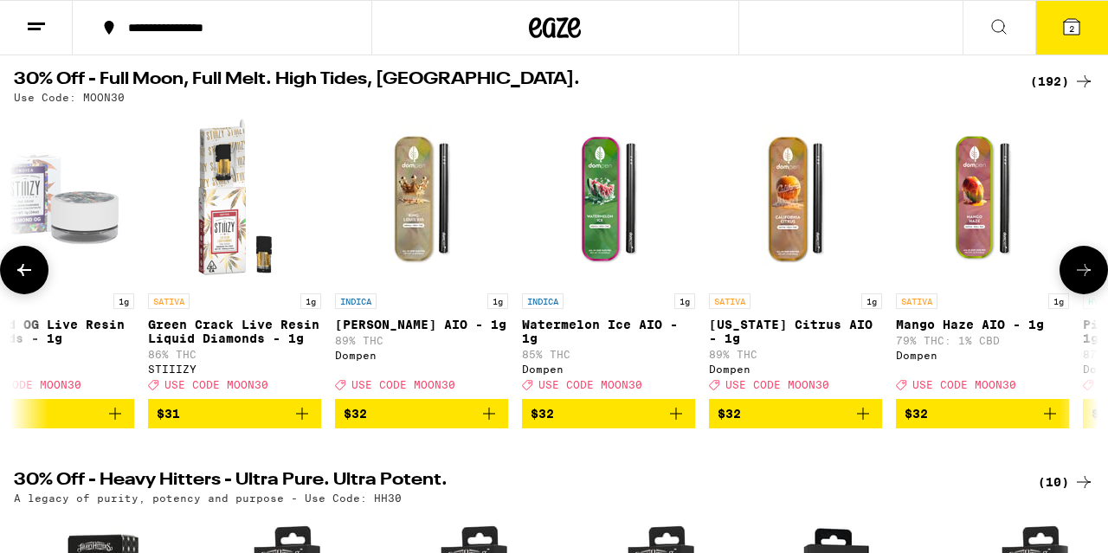
scroll to position [0, 25860]
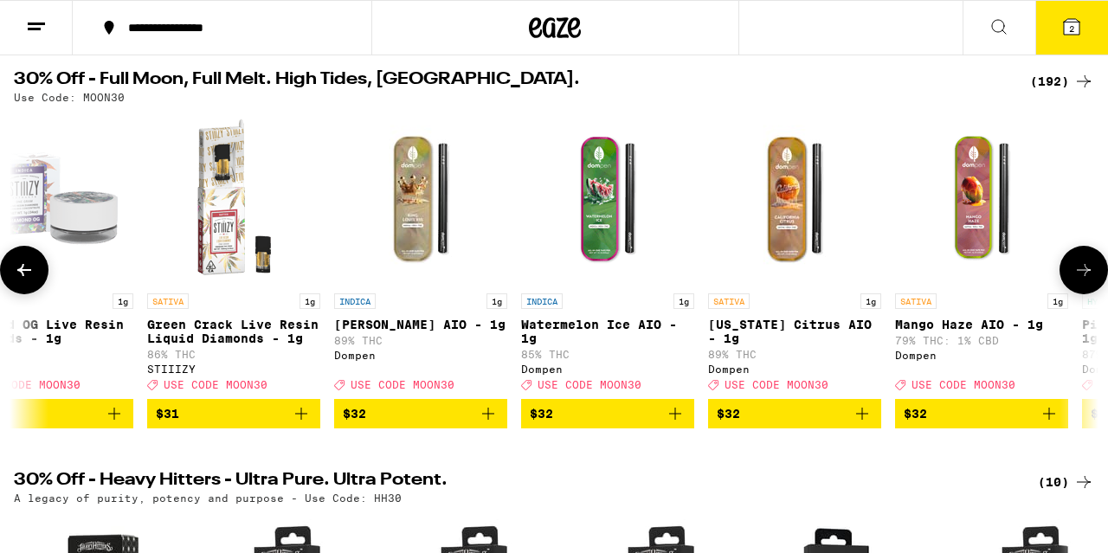
click at [1081, 280] on icon at bounding box center [1084, 270] width 21 height 21
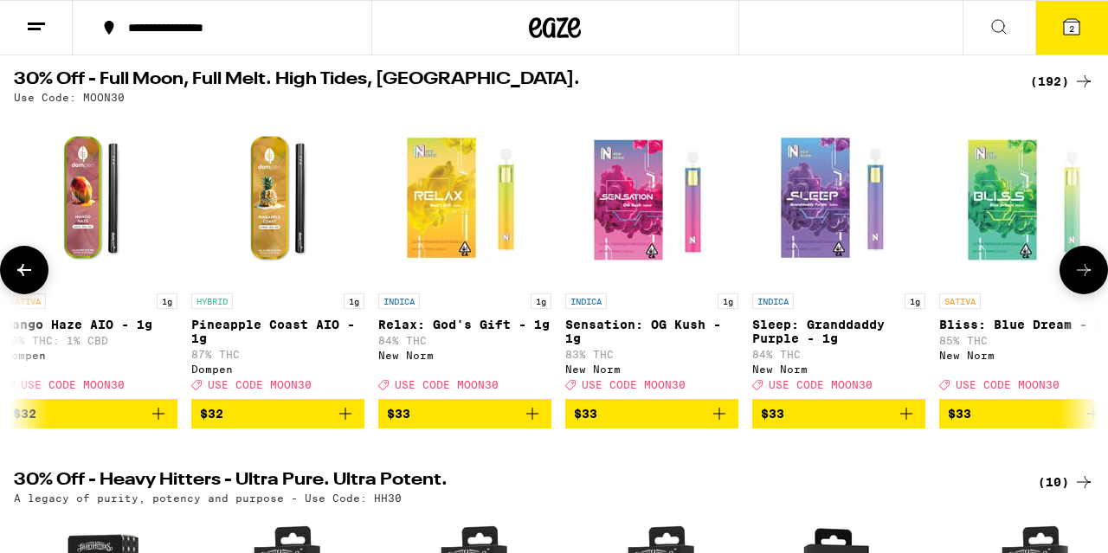
scroll to position [0, 26752]
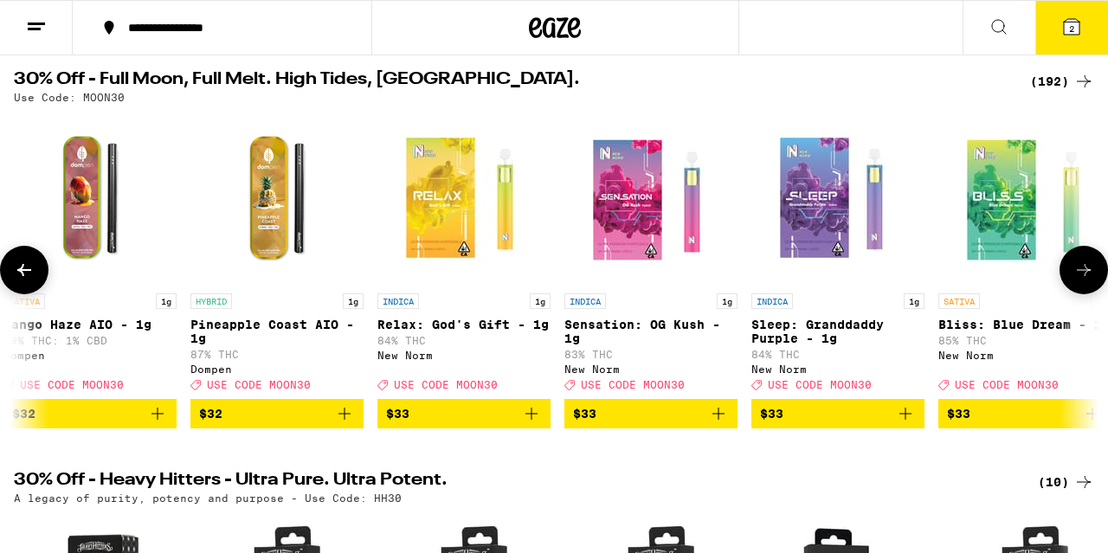
click at [1081, 280] on icon at bounding box center [1084, 270] width 21 height 21
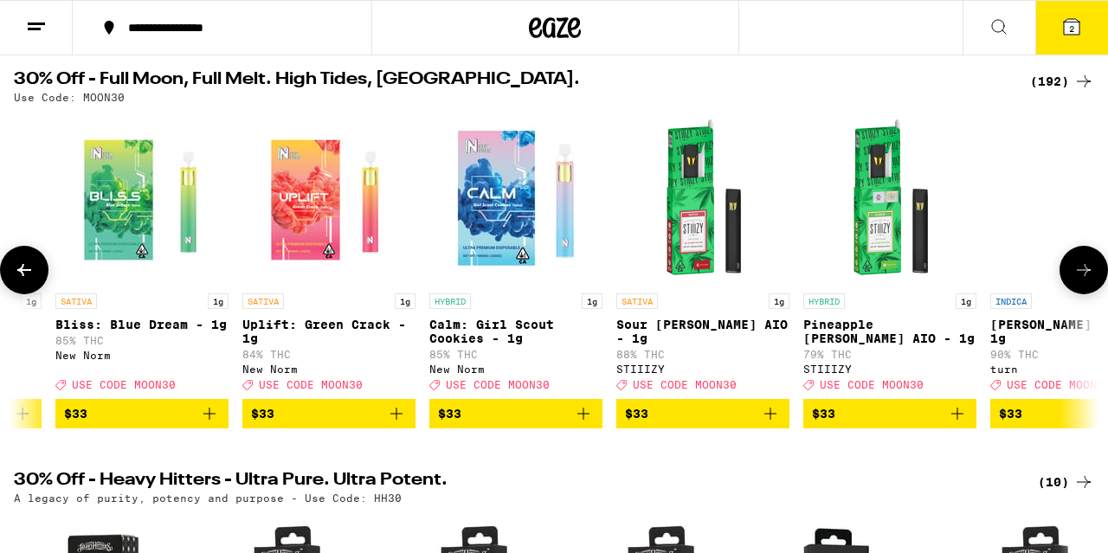
scroll to position [0, 27644]
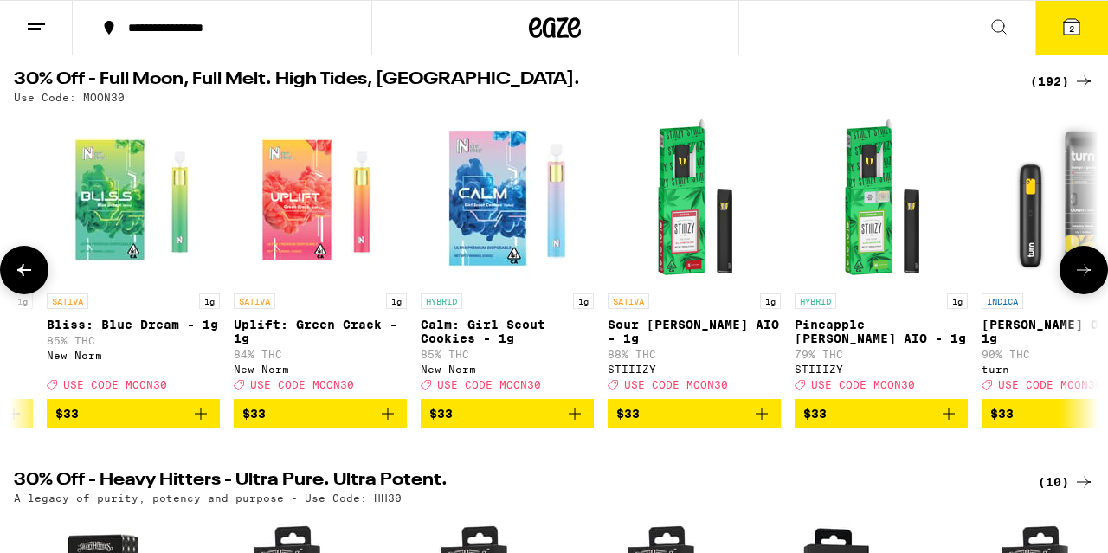
click at [1081, 280] on icon at bounding box center [1084, 270] width 21 height 21
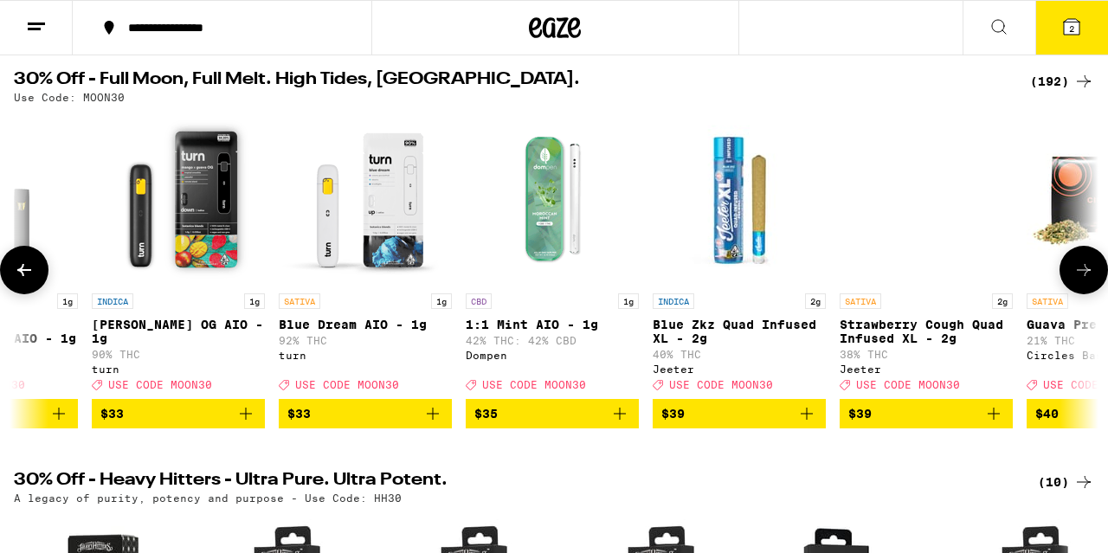
scroll to position [0, 28536]
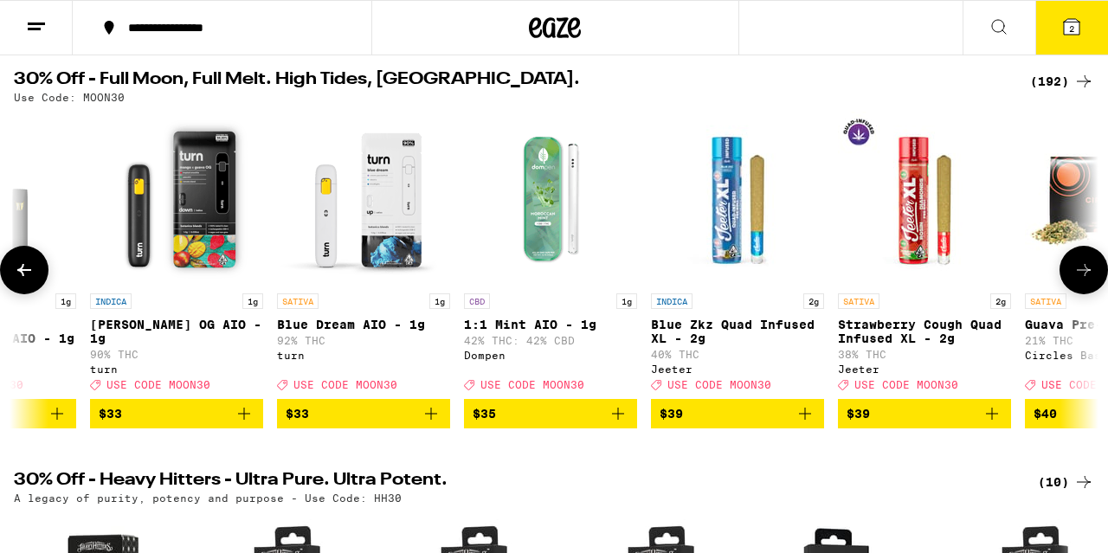
click at [1081, 280] on icon at bounding box center [1084, 270] width 21 height 21
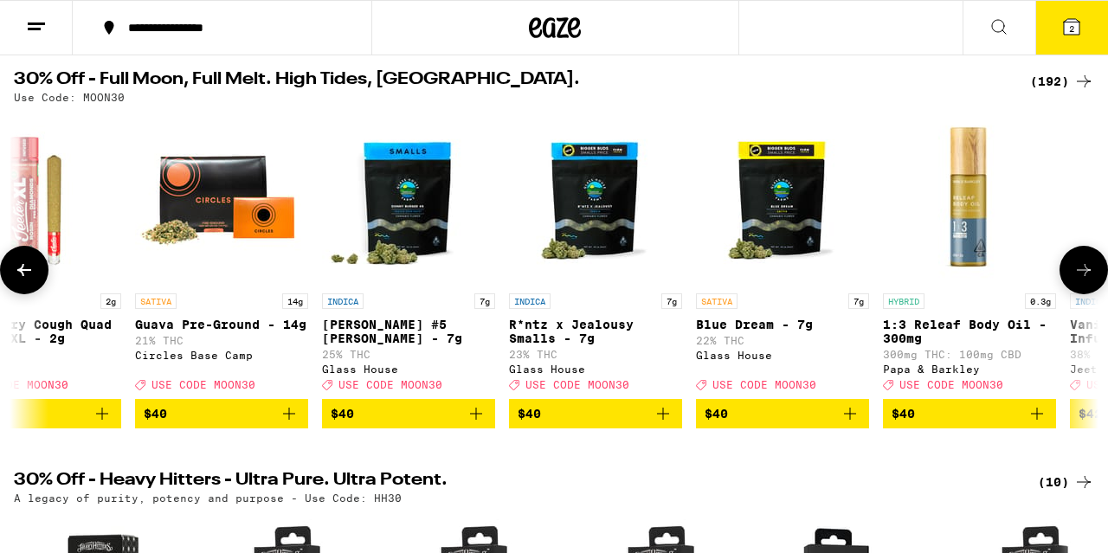
scroll to position [0, 29427]
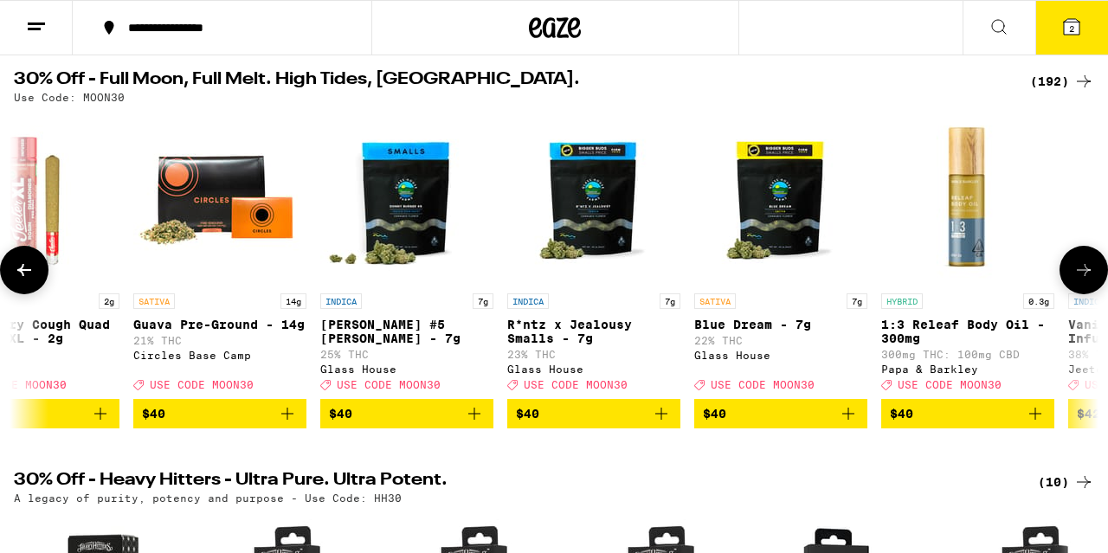
click at [1081, 280] on icon at bounding box center [1084, 270] width 21 height 21
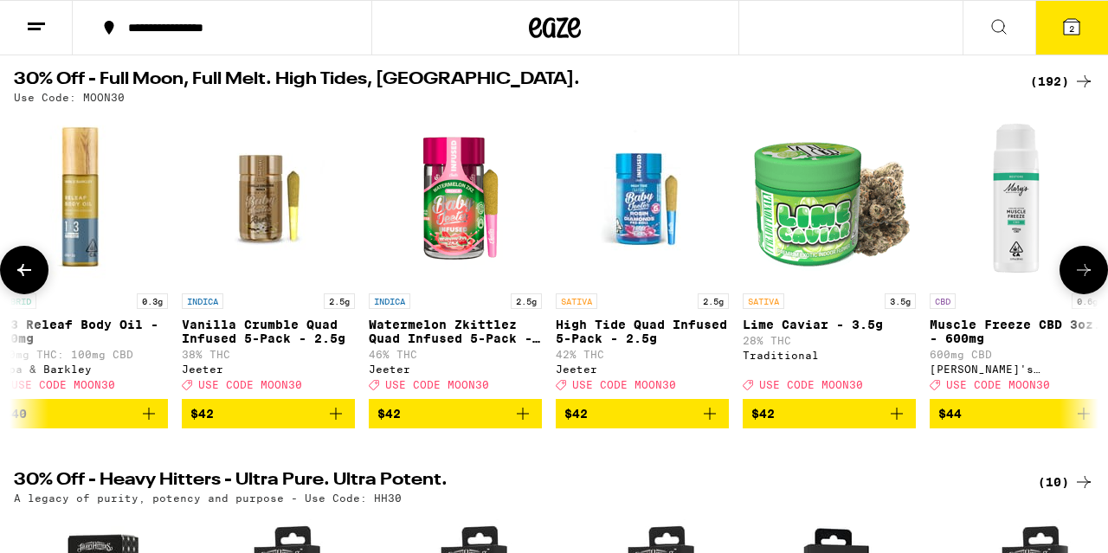
scroll to position [0, 30319]
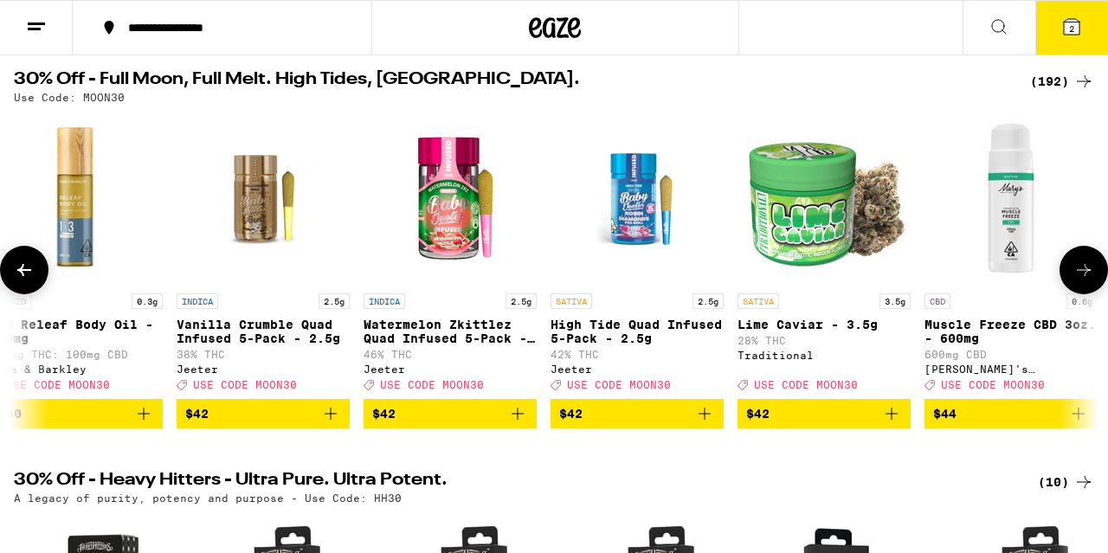
click at [1081, 280] on icon at bounding box center [1084, 270] width 21 height 21
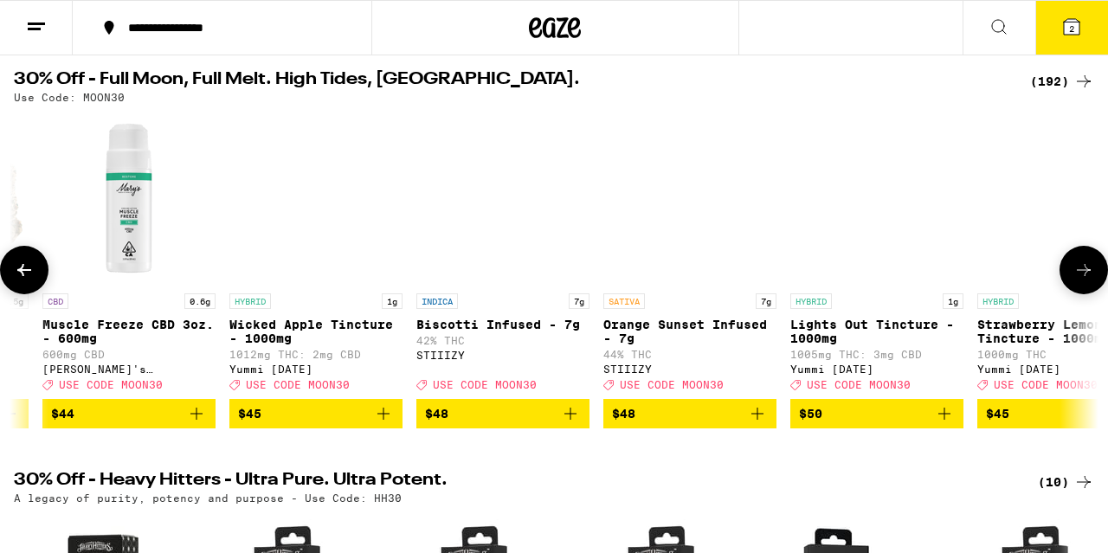
scroll to position [0, 31211]
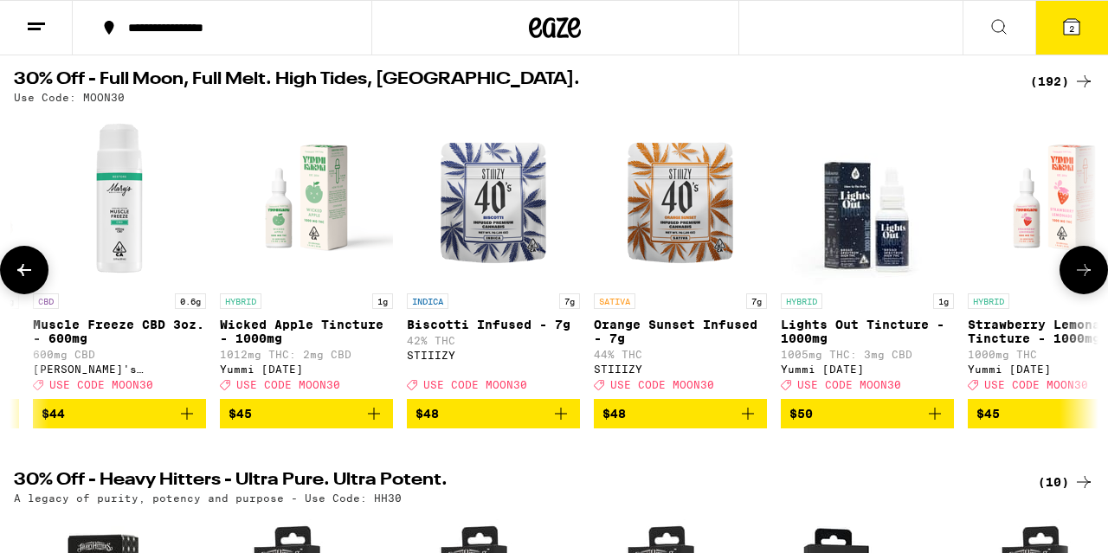
click at [1081, 280] on icon at bounding box center [1084, 270] width 21 height 21
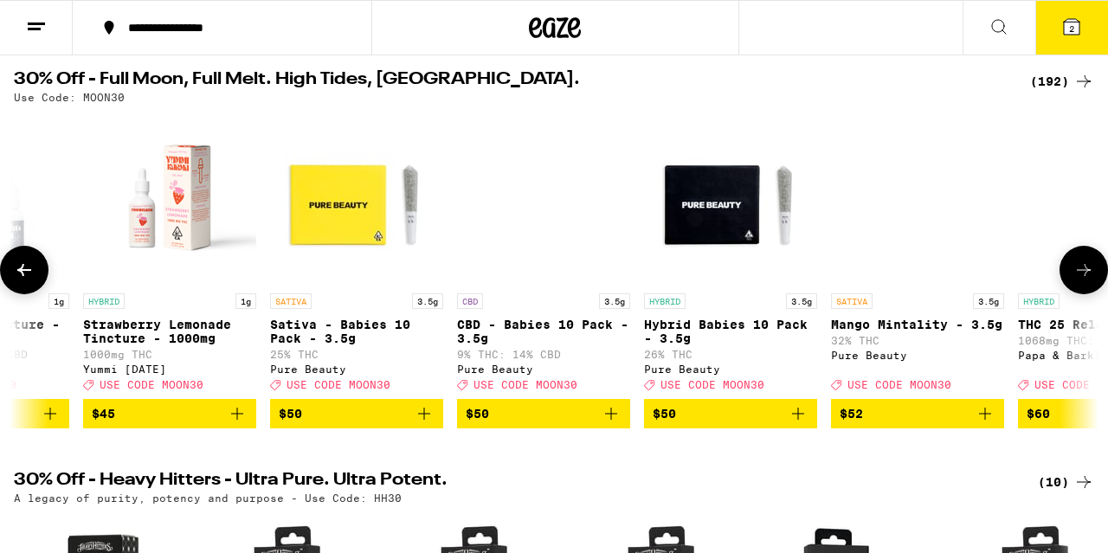
scroll to position [0, 32103]
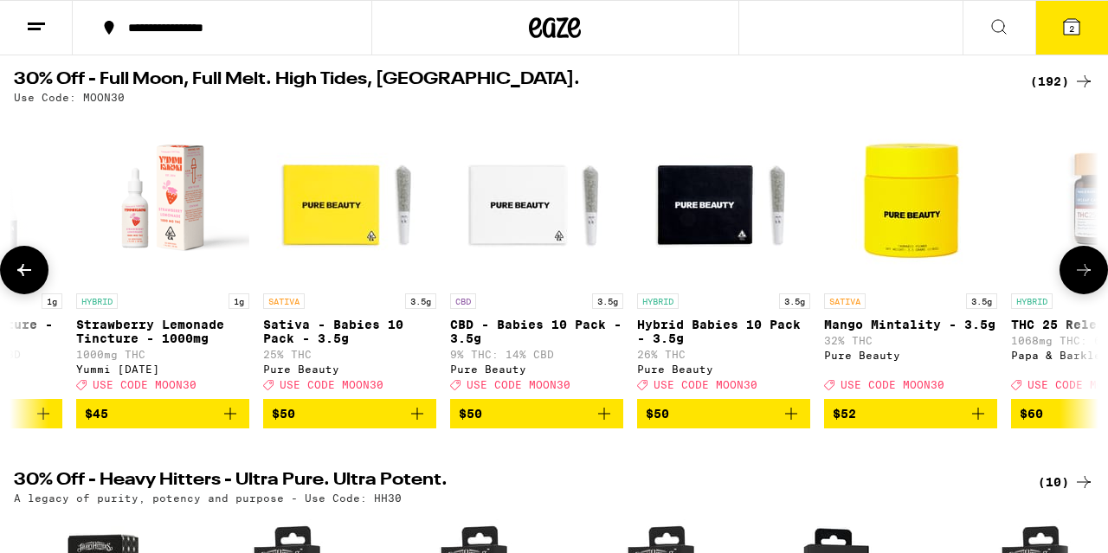
click at [1081, 280] on icon at bounding box center [1084, 270] width 21 height 21
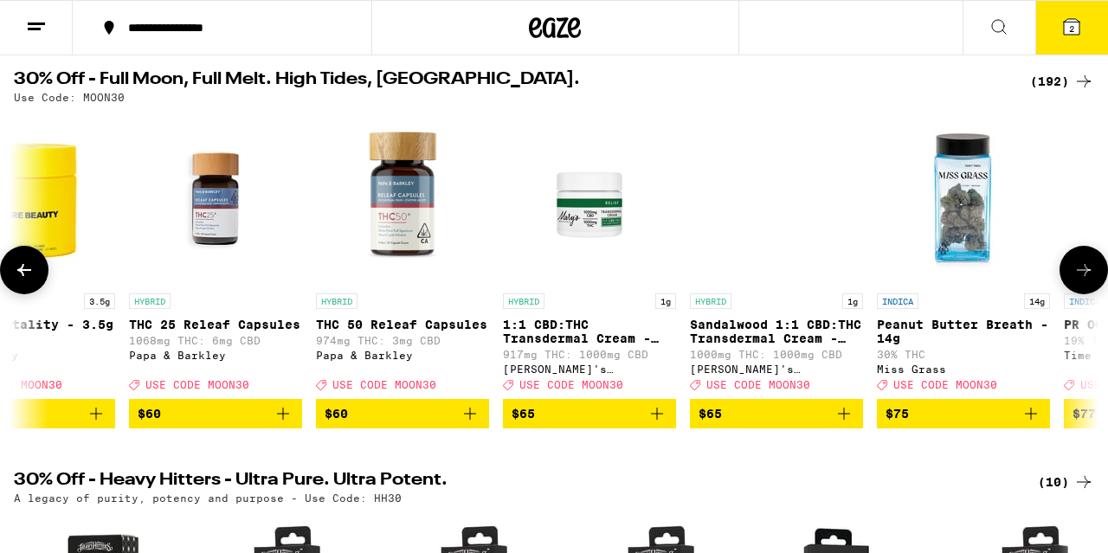
scroll to position [0, 32994]
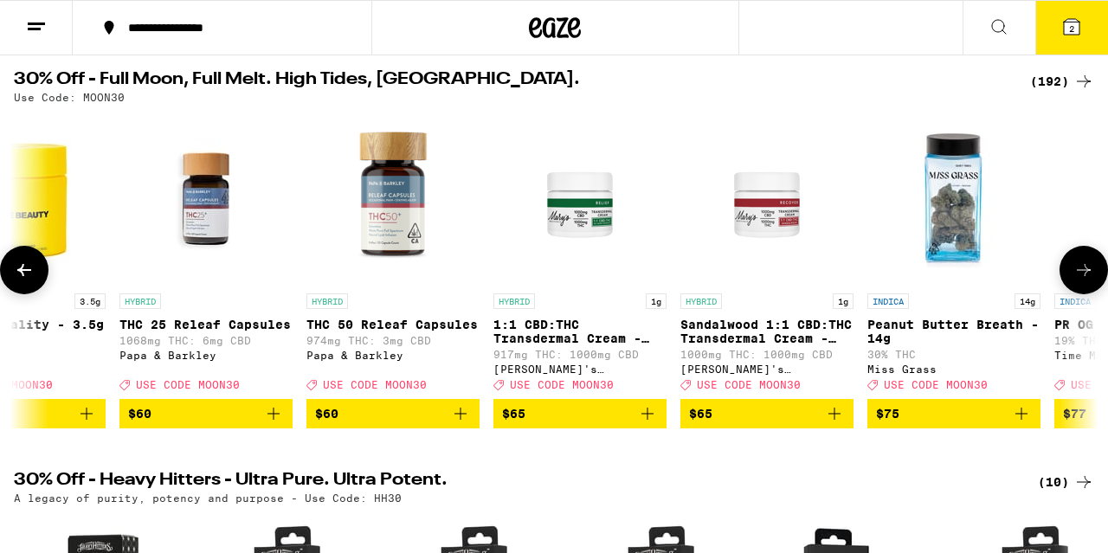
click at [955, 268] on img "Open page for Peanut Butter Breath - 14g from Miss Grass" at bounding box center [953, 198] width 173 height 173
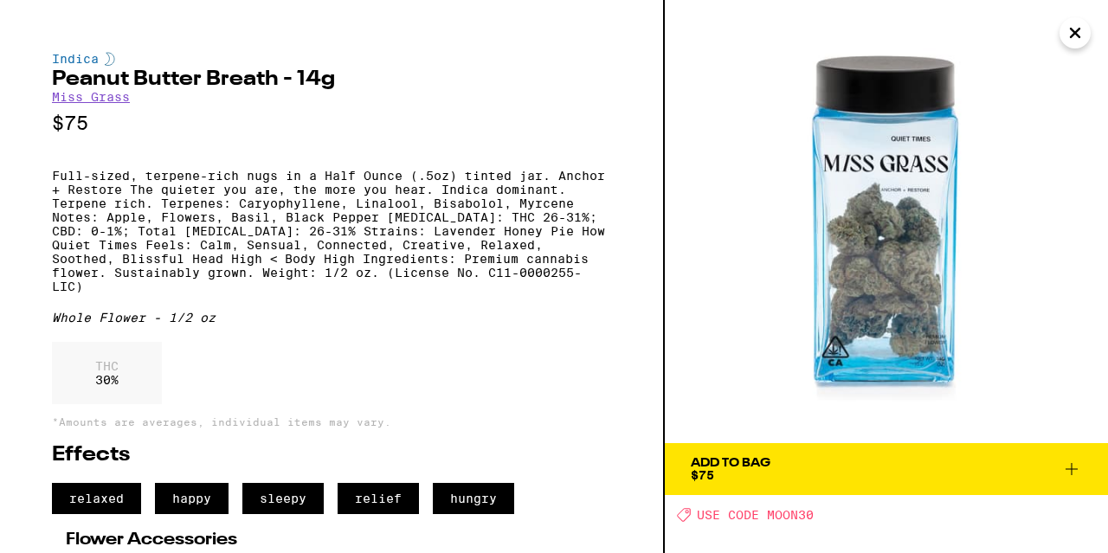
click at [1073, 36] on icon "Close" at bounding box center [1075, 33] width 9 height 9
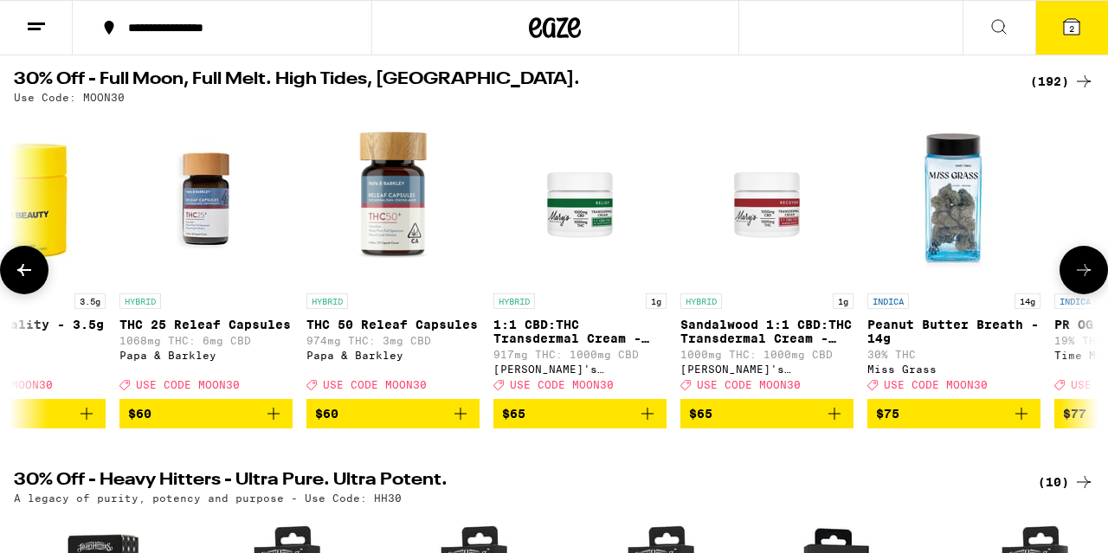
click at [1084, 276] on icon at bounding box center [1084, 270] width 14 height 12
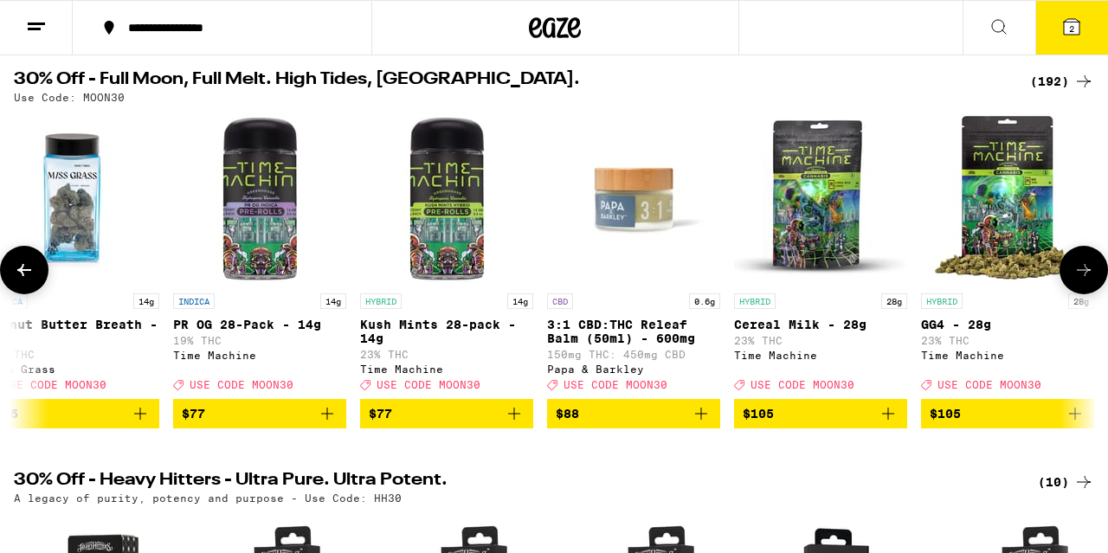
scroll to position [0, 33886]
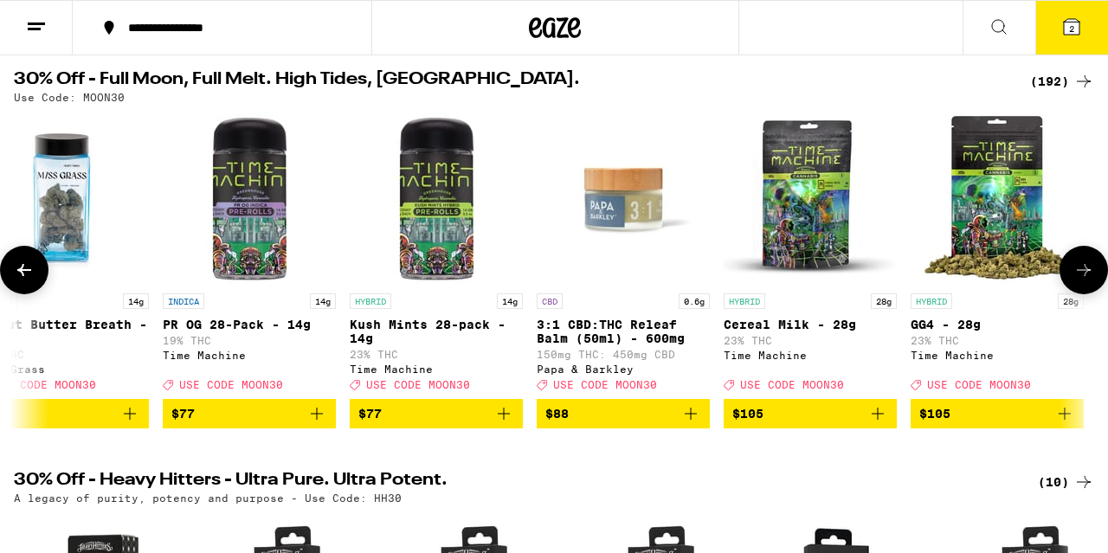
click at [1084, 276] on icon at bounding box center [1084, 270] width 14 height 12
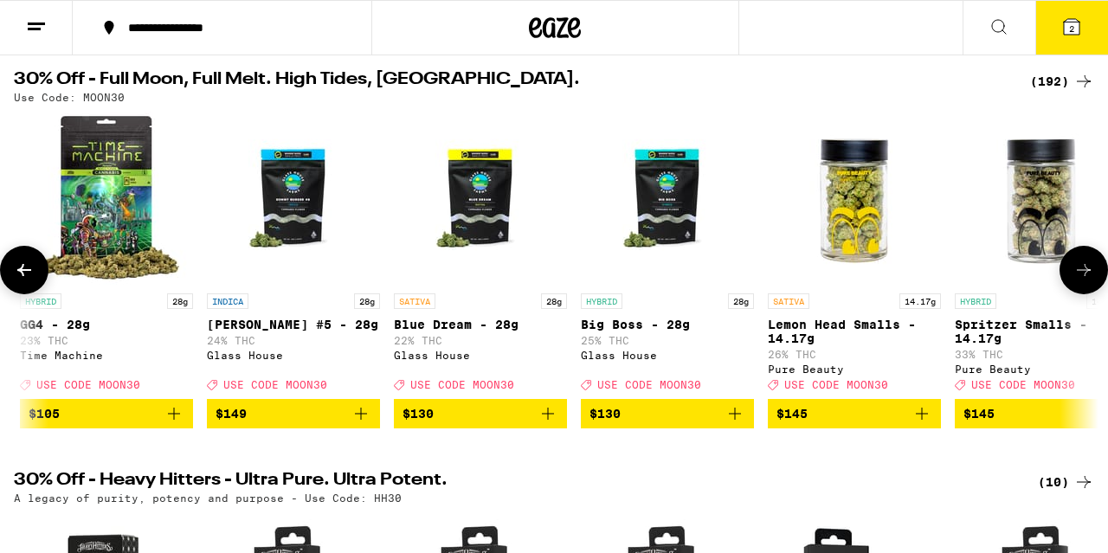
scroll to position [0, 34778]
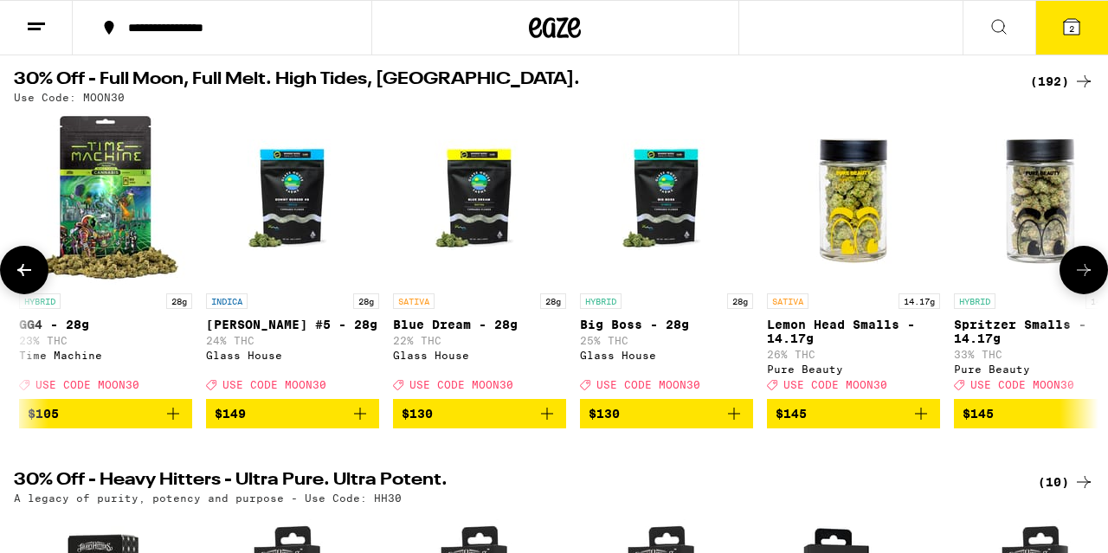
click at [1084, 276] on icon at bounding box center [1084, 270] width 14 height 12
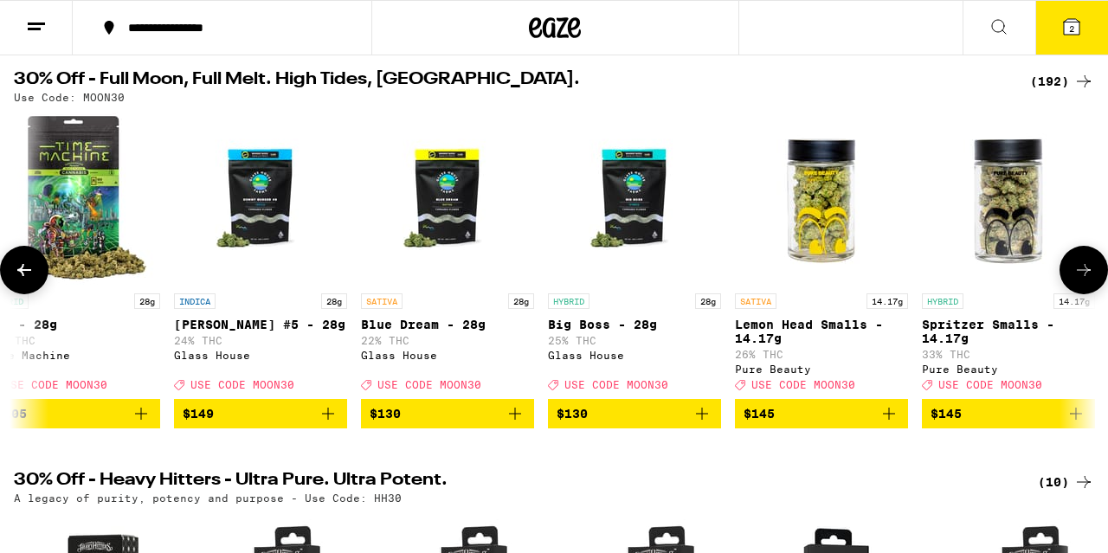
click at [1084, 276] on icon at bounding box center [1084, 270] width 14 height 12
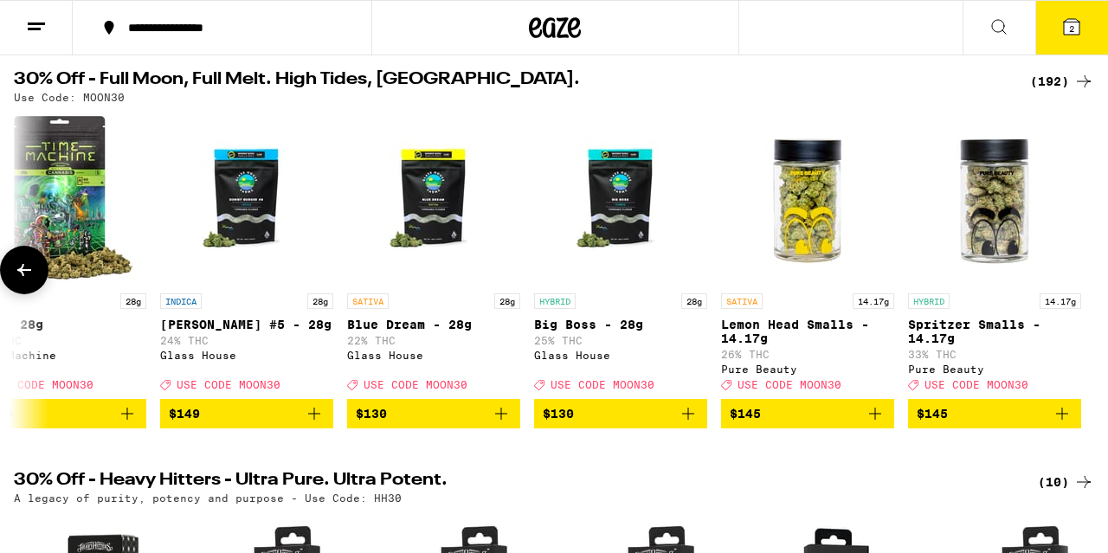
scroll to position [0, 34824]
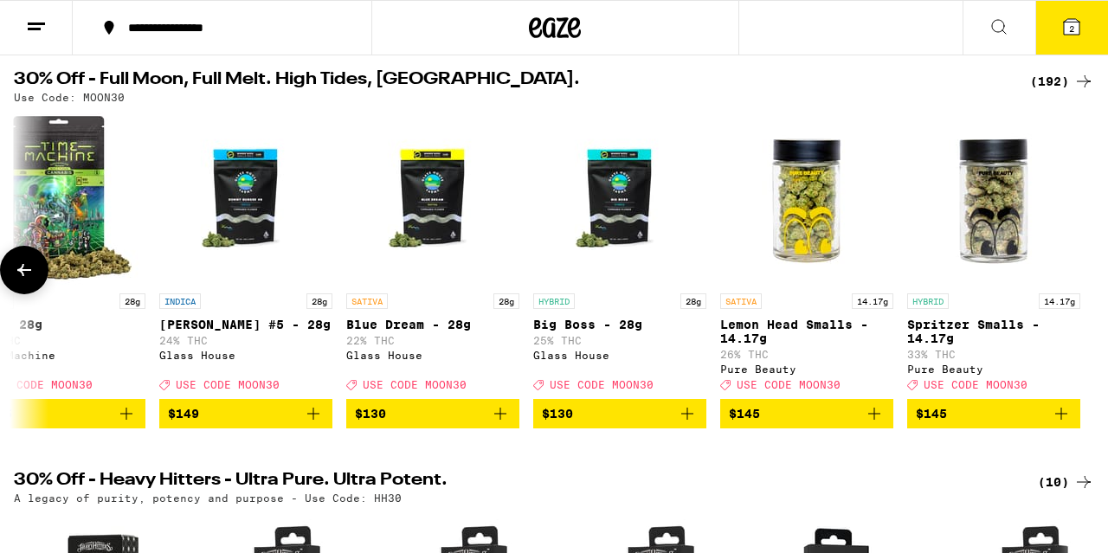
click at [1084, 280] on div at bounding box center [1084, 270] width 48 height 48
